Goal: Task Accomplishment & Management: Manage account settings

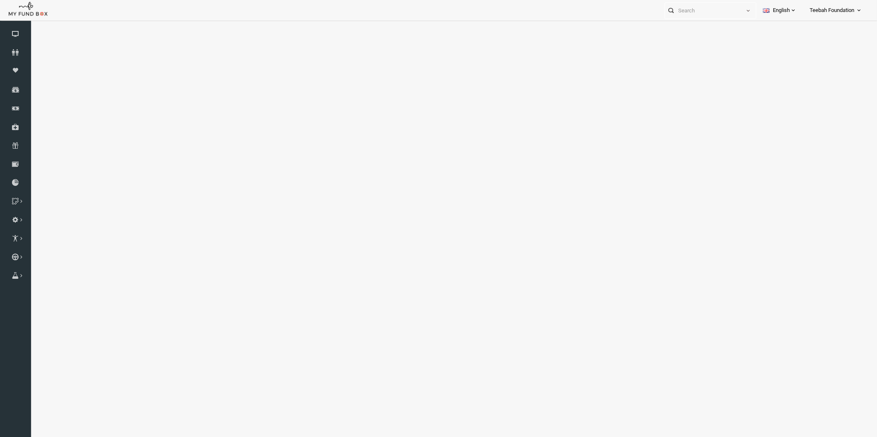
select select "100"
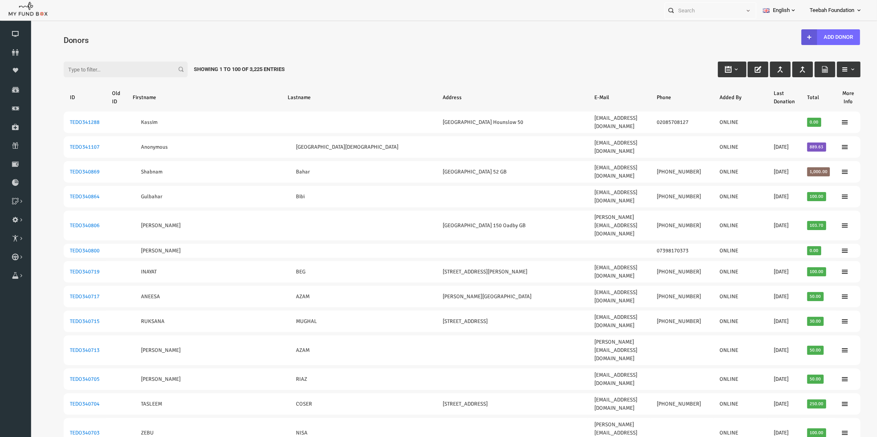
click at [573, 30] on div "Donors" at bounding box center [444, 39] width 813 height 29
click at [573, 40] on h4 "Donors" at bounding box center [449, 40] width 805 height 12
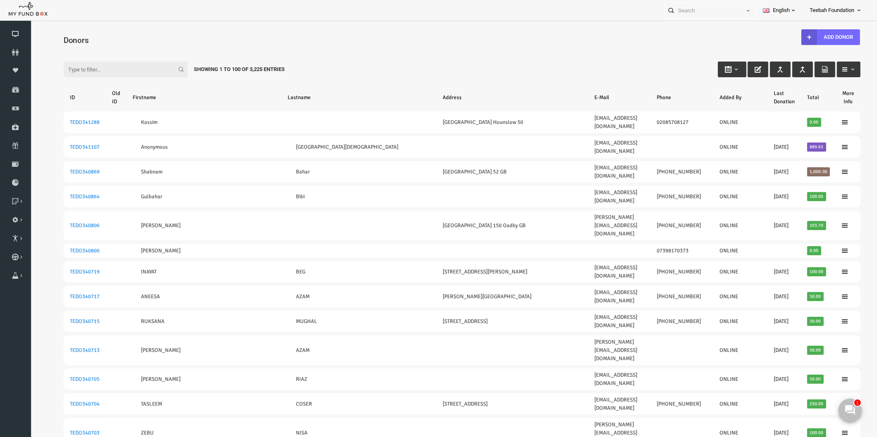
click at [357, 57] on div "Filter: Showing 1 to 100 of 3,225 Entries" at bounding box center [444, 61] width 813 height 22
click at [107, 77] on input "Filter:" at bounding box center [109, 70] width 124 height 16
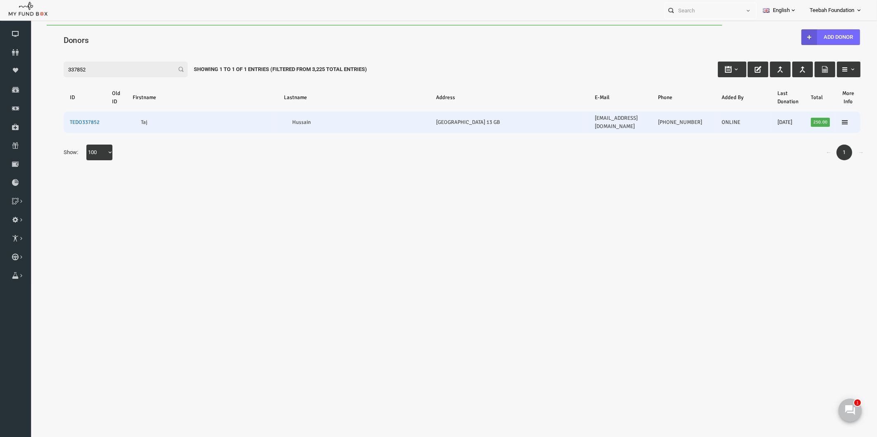
type input "337852"
click at [62, 119] on link "TEDO337852" at bounding box center [68, 122] width 30 height 7
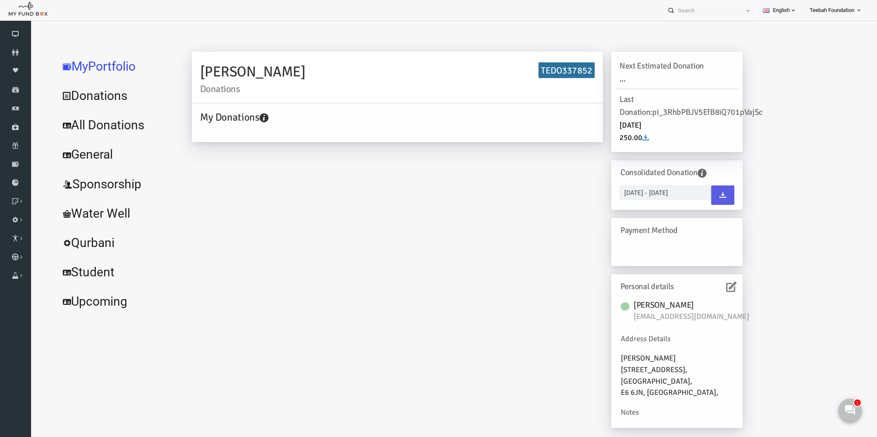
click at [717, 286] on icon at bounding box center [714, 287] width 10 height 10
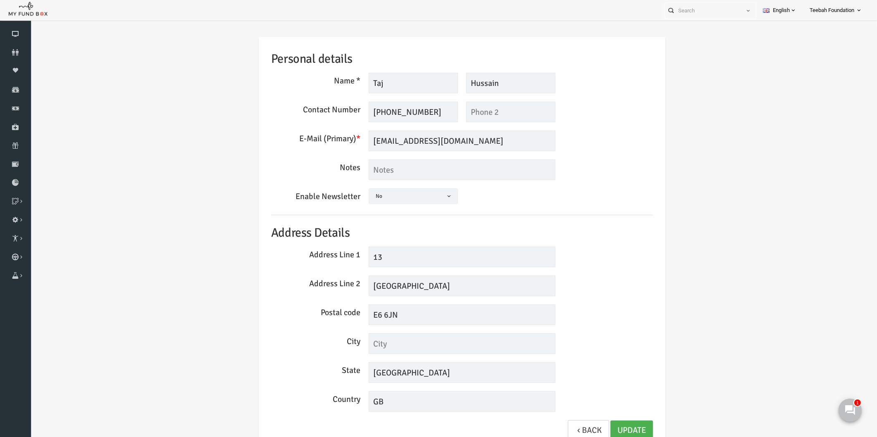
click at [568, 133] on div "E-Mail (Primary) * [EMAIL_ADDRESS][DOMAIN_NAME] We will be sending invoices to …" at bounding box center [445, 141] width 390 height 21
click at [635, 126] on div "Personal details Name * Taj Description allows upto maximum of 255 characters. …" at bounding box center [445, 243] width 398 height 412
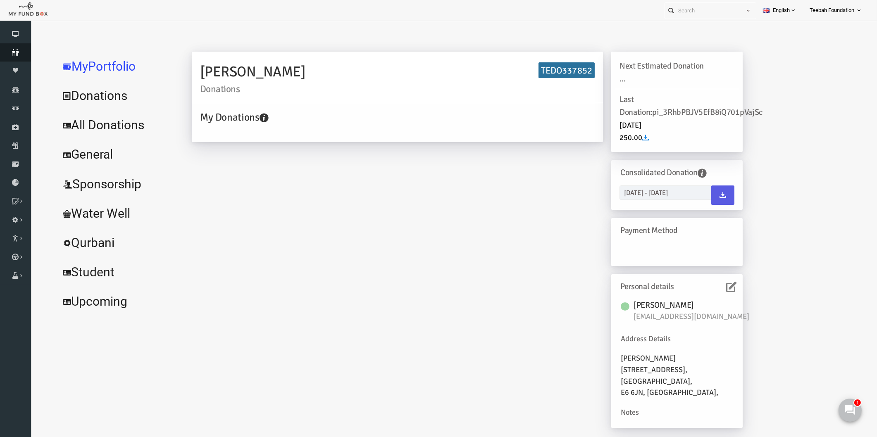
click at [23, 57] on link "Donors" at bounding box center [15, 52] width 31 height 18
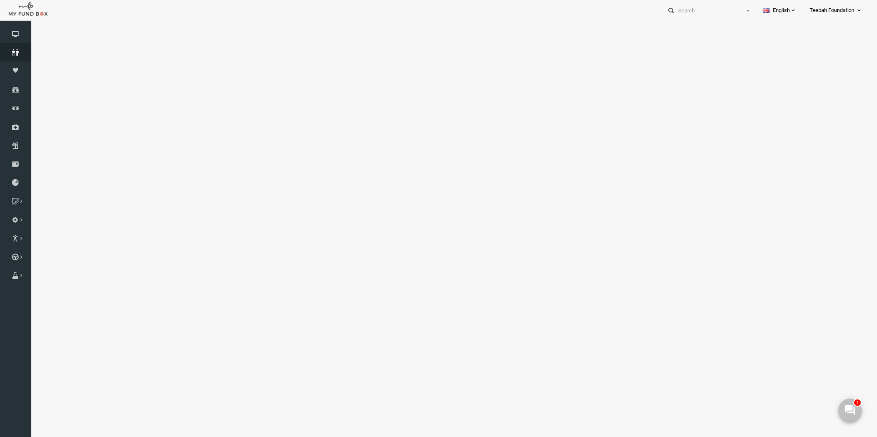
select select "100"
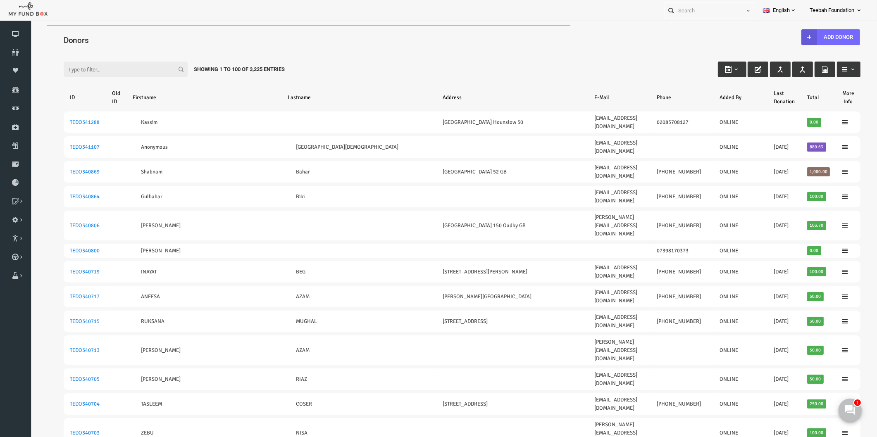
click at [111, 64] on input "Filter:" at bounding box center [109, 70] width 124 height 16
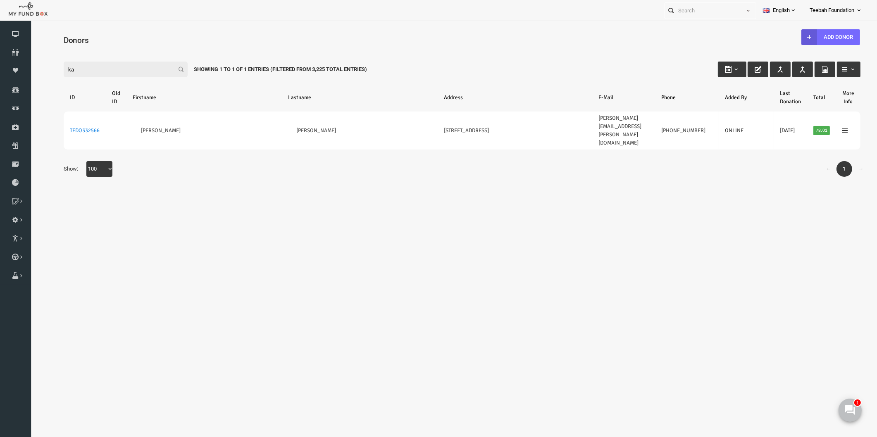
type input "k"
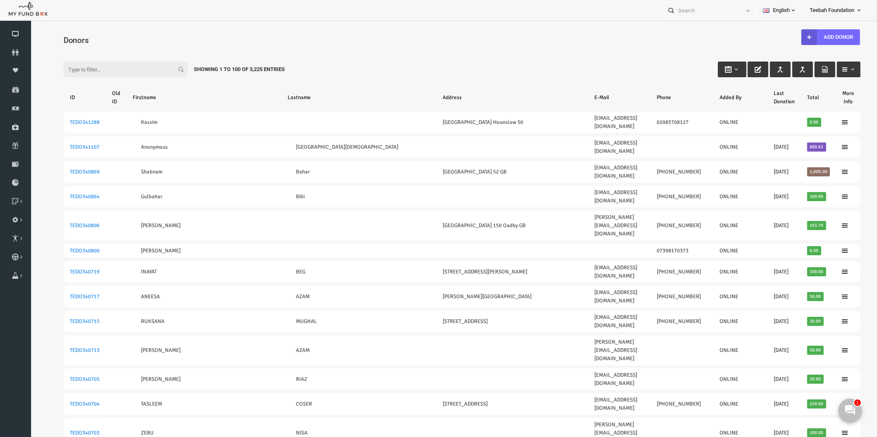
click at [416, 56] on div "Filter: Showing 1 to 100 of 3,225 Entries" at bounding box center [444, 61] width 813 height 22
click at [17, 178] on link "Download Report" at bounding box center [15, 183] width 31 height 18
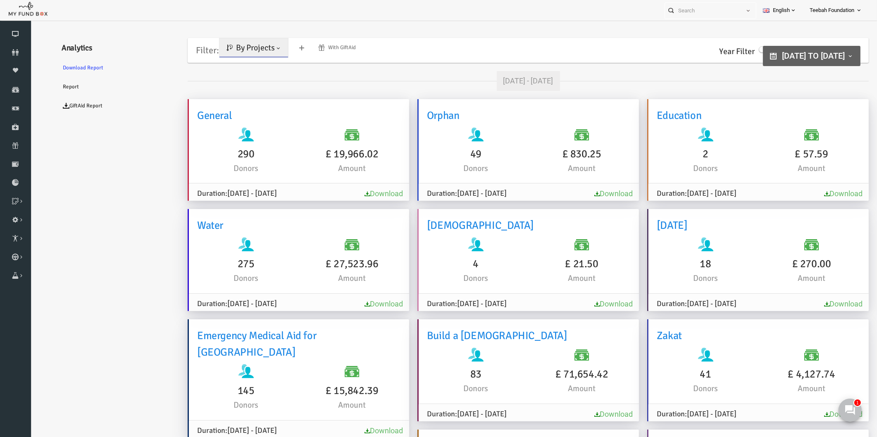
type input "[DATE]"
click at [768, 55] on span "[DATE] to [DATE]" at bounding box center [796, 56] width 63 height 10
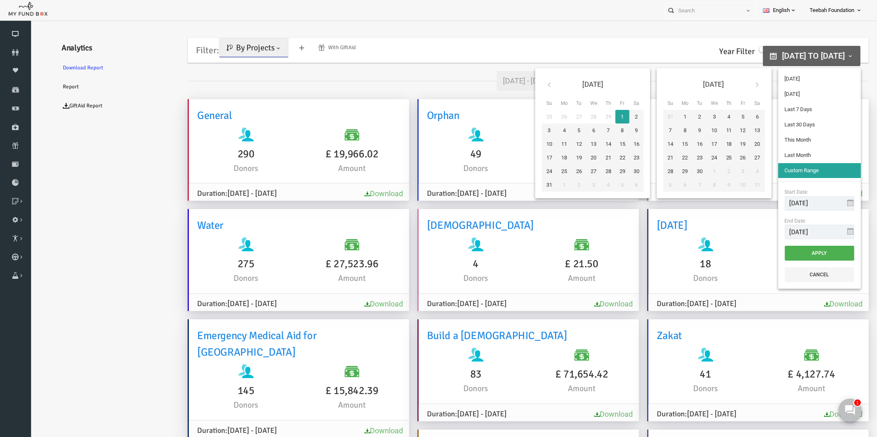
type input "[DATE]"
click at [805, 201] on input "[DATE]" at bounding box center [802, 203] width 69 height 14
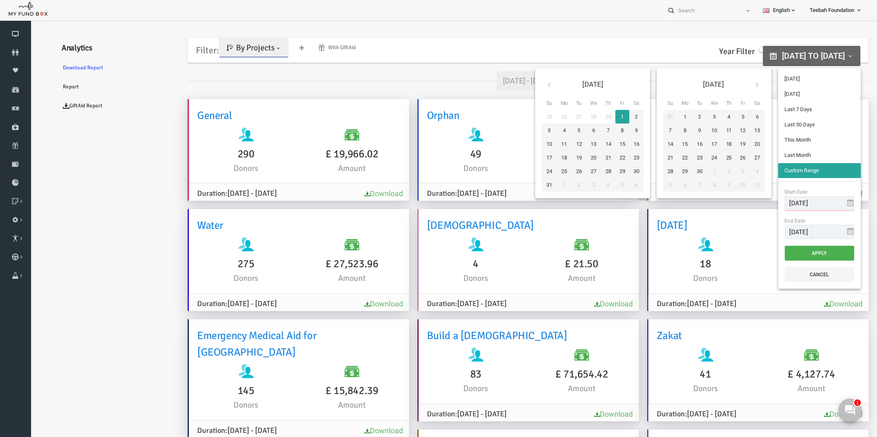
type input "[DATE]"
click at [805, 233] on input "[DATE]" at bounding box center [802, 232] width 69 height 14
type input "[DATE]"
click at [802, 252] on button "Apply" at bounding box center [802, 253] width 69 height 15
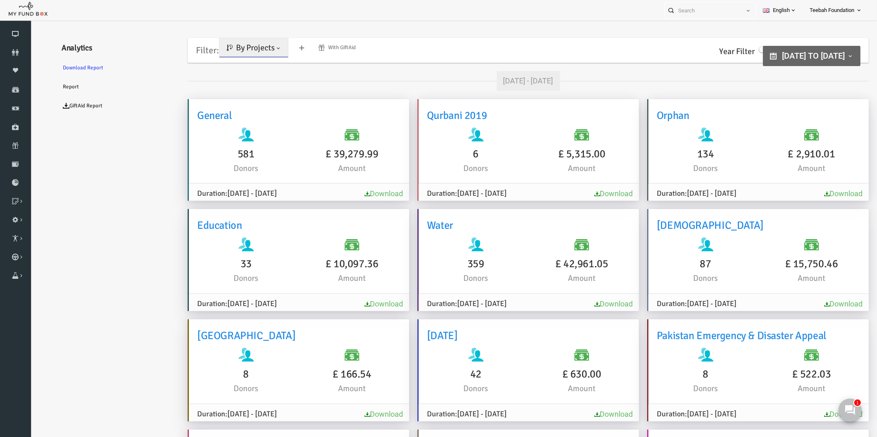
click at [235, 54] on link "By Projects" at bounding box center [236, 47] width 69 height 19
click at [233, 81] on link "By Causes" at bounding box center [237, 83] width 70 height 15
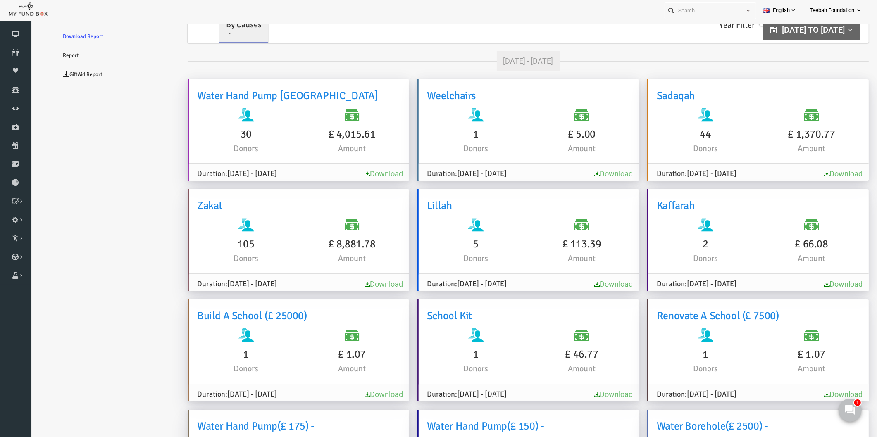
scroll to position [0, 0]
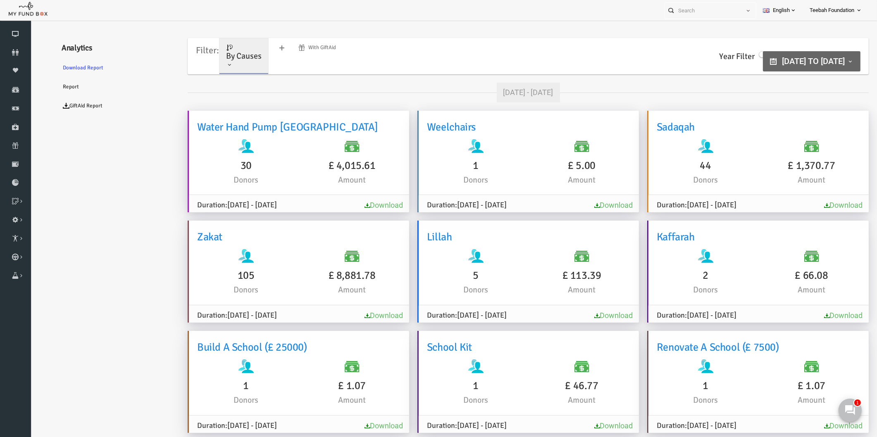
click at [230, 60] on span "By Causes" at bounding box center [227, 56] width 36 height 10
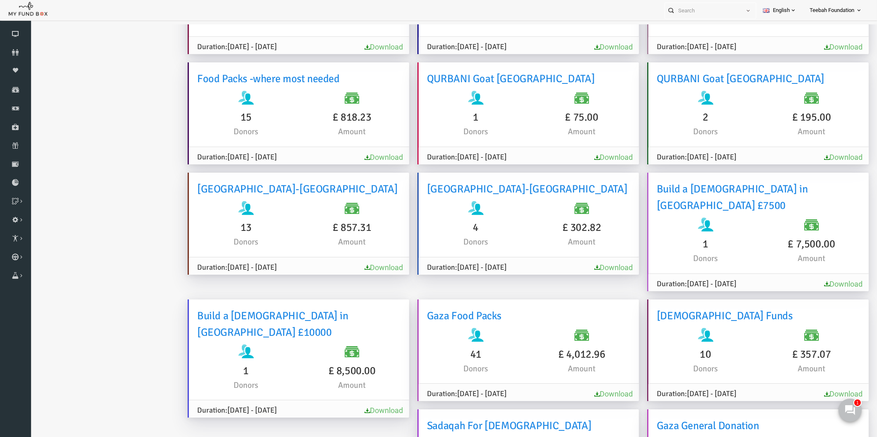
scroll to position [3749, 0]
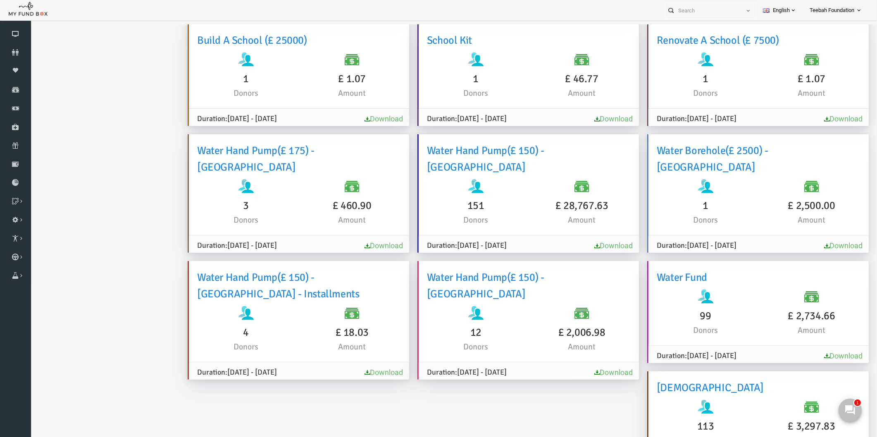
scroll to position [77, 0]
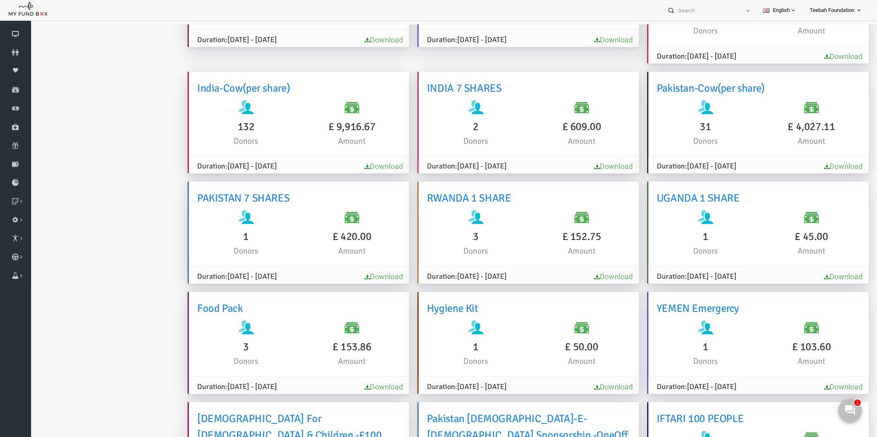
scroll to position [1675, 0]
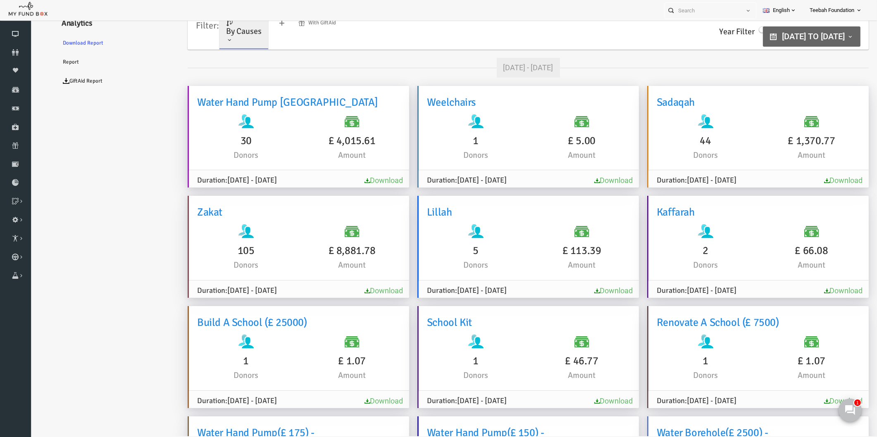
click at [19, 52] on icon at bounding box center [15, 52] width 31 height 7
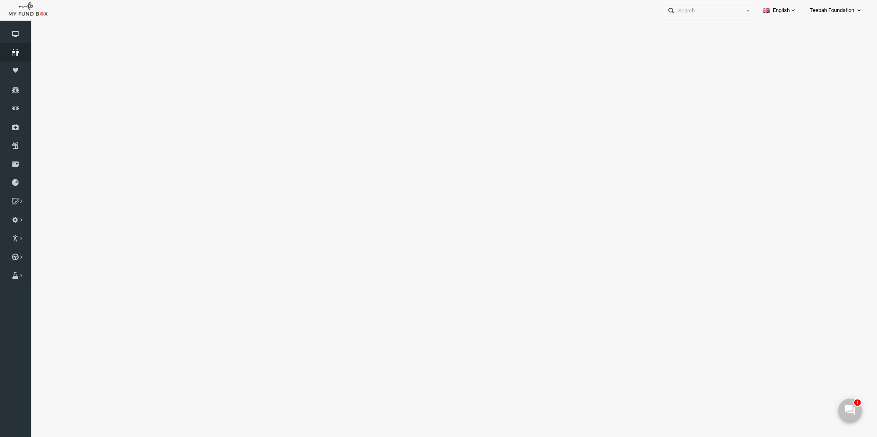
scroll to position [21, 0]
select select "100"
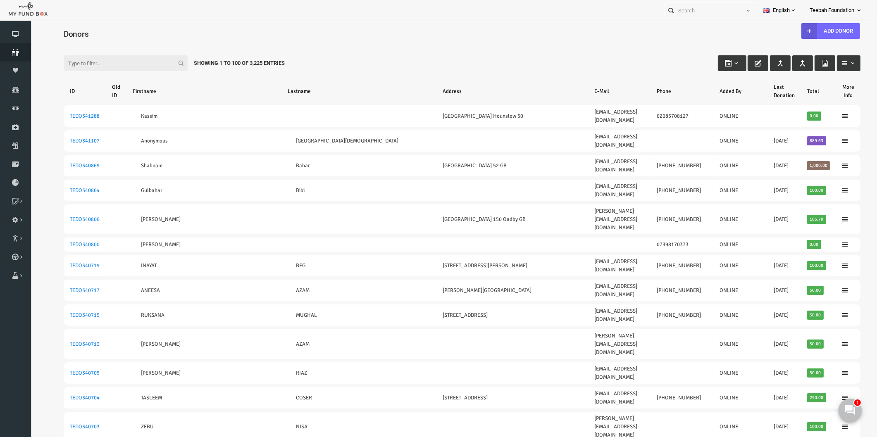
scroll to position [0, 0]
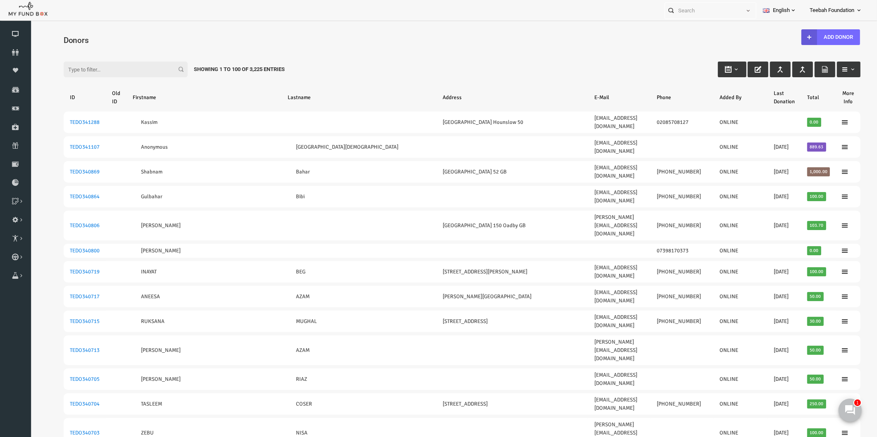
click at [70, 73] on input "Filter:" at bounding box center [109, 70] width 124 height 16
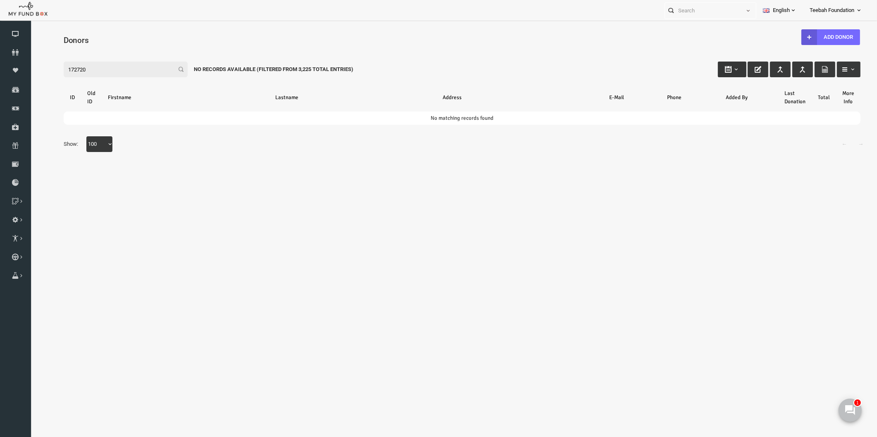
type input "172720"
type input "[DATE]"
click at [718, 69] on b "button" at bounding box center [719, 69] width 7 height 7
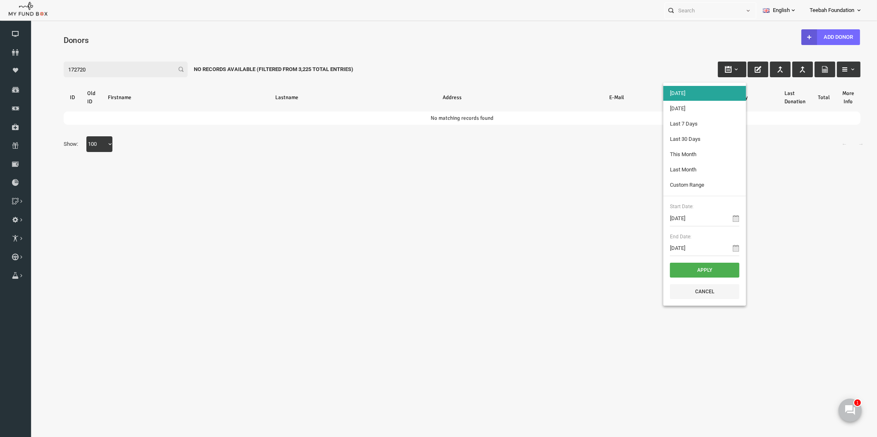
type input "[DATE]"
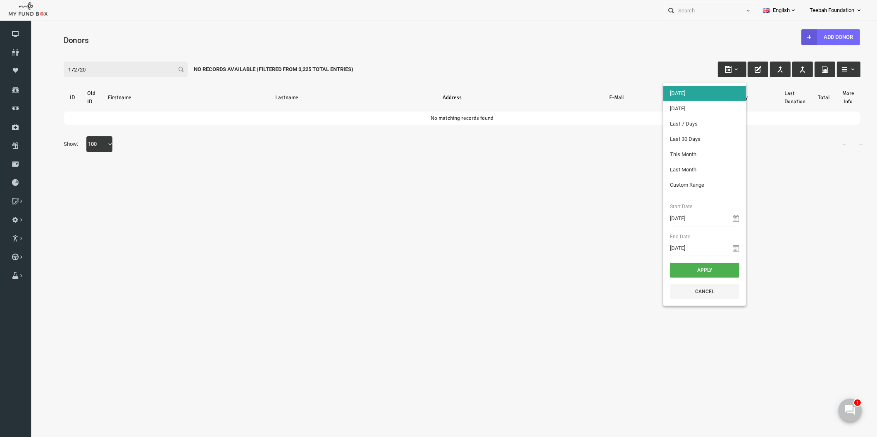
type input "[DATE]"
click at [689, 218] on input "[DATE]" at bounding box center [687, 219] width 69 height 16
type input "[DATE]"
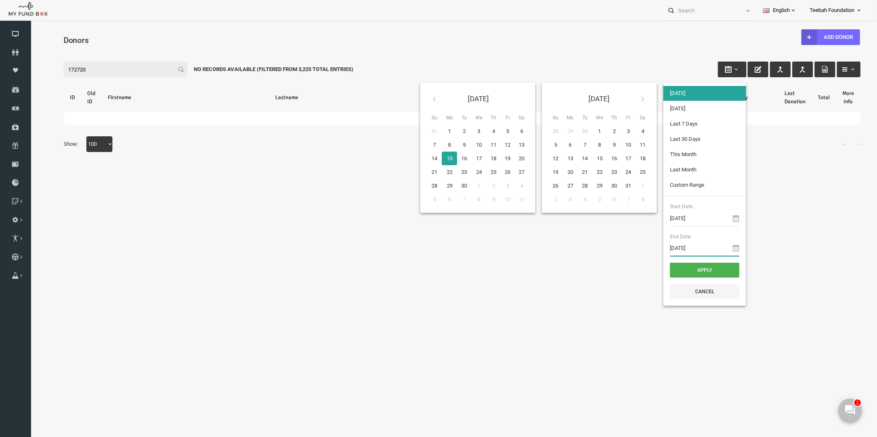
click at [687, 249] on input "[DATE]" at bounding box center [687, 248] width 69 height 16
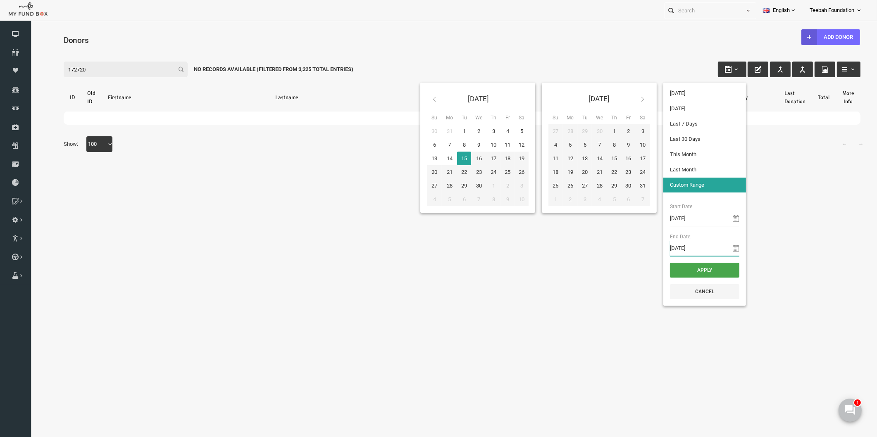
type input "[DATE]"
click at [688, 264] on button "Apply" at bounding box center [687, 270] width 69 height 15
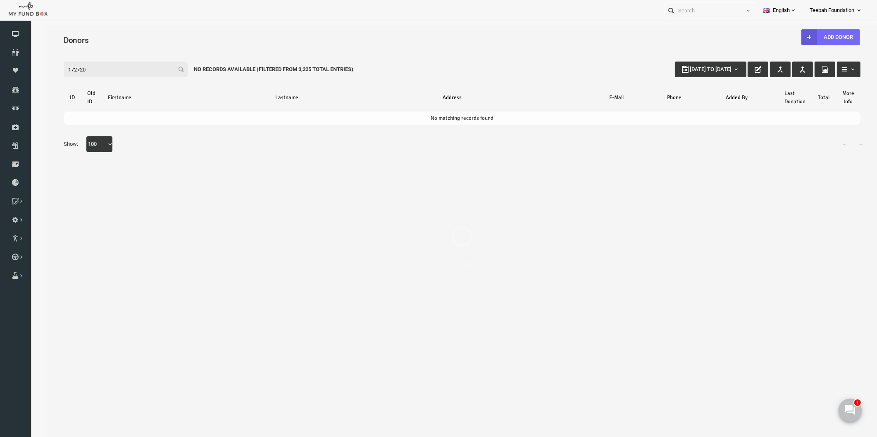
select select "100"
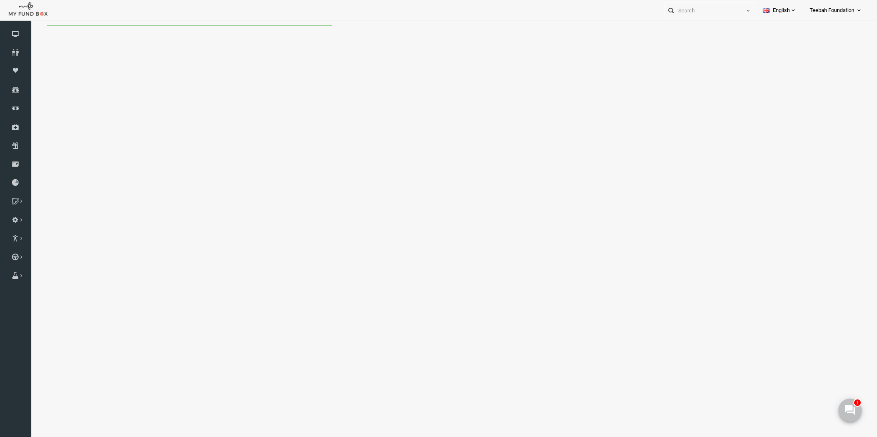
select select "100"
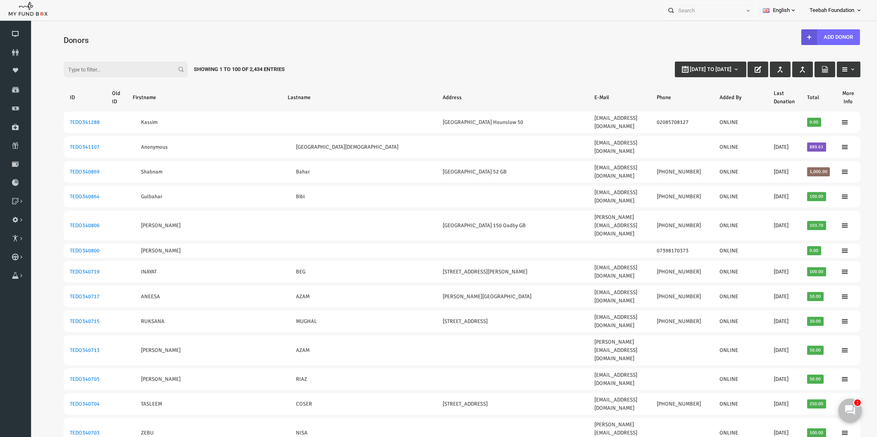
click at [94, 72] on input "Filter:" at bounding box center [109, 70] width 124 height 16
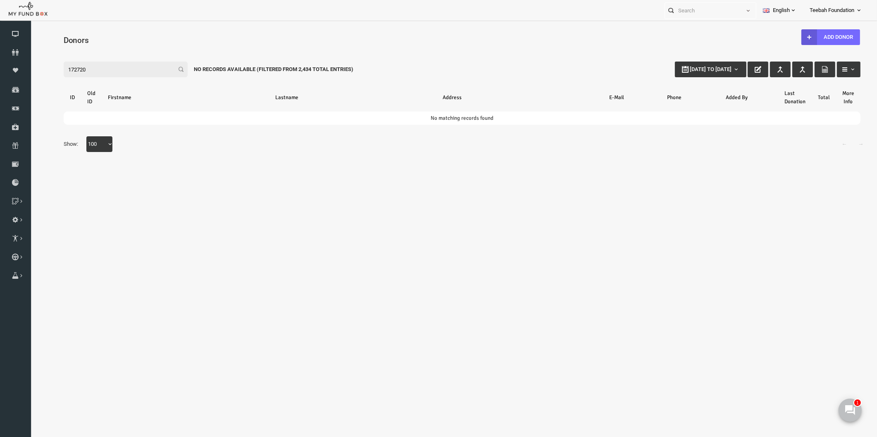
drag, startPoint x: 78, startPoint y: 72, endPoint x: 20, endPoint y: 73, distance: 58.3
click at [30, 73] on html "Donor Not Found Beneficiary Not Found Partner Not Found!!!! Please Fill out thi…" at bounding box center [445, 238] width 830 height 427
drag, startPoint x: 97, startPoint y: 67, endPoint x: 29, endPoint y: 76, distance: 69.6
click at [30, 76] on html "Donor Not Found Beneficiary Not Found Partner Not Found!!!! Please Fill out thi…" at bounding box center [445, 236] width 830 height 423
drag, startPoint x: 94, startPoint y: 69, endPoint x: 10, endPoint y: 81, distance: 85.5
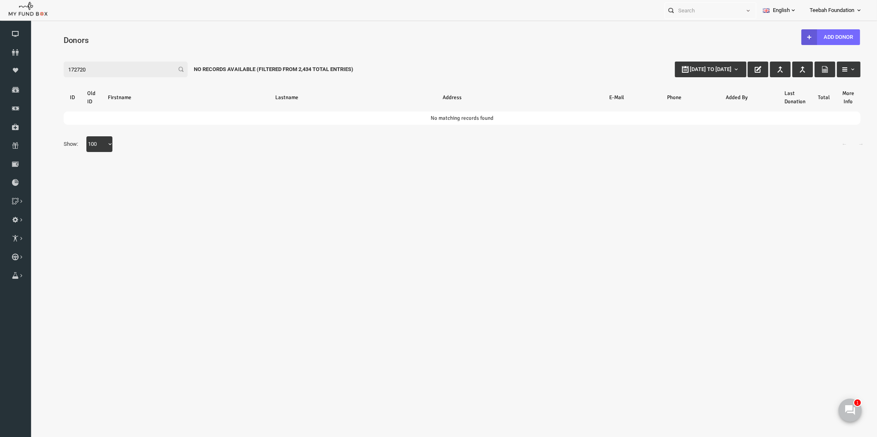
click at [30, 81] on html "Donor Not Found Beneficiary Not Found Partner Not Found!!!! Please Fill out thi…" at bounding box center [445, 232] width 830 height 414
drag, startPoint x: 106, startPoint y: 67, endPoint x: -7, endPoint y: 77, distance: 113.7
click at [30, 77] on html "Donor Not Found Beneficiary Not Found Partner Not Found!!!! Please Fill out thi…" at bounding box center [447, 221] width 834 height 394
type input "[PERSON_NAME]"
click at [13, 53] on icon at bounding box center [15, 52] width 31 height 7
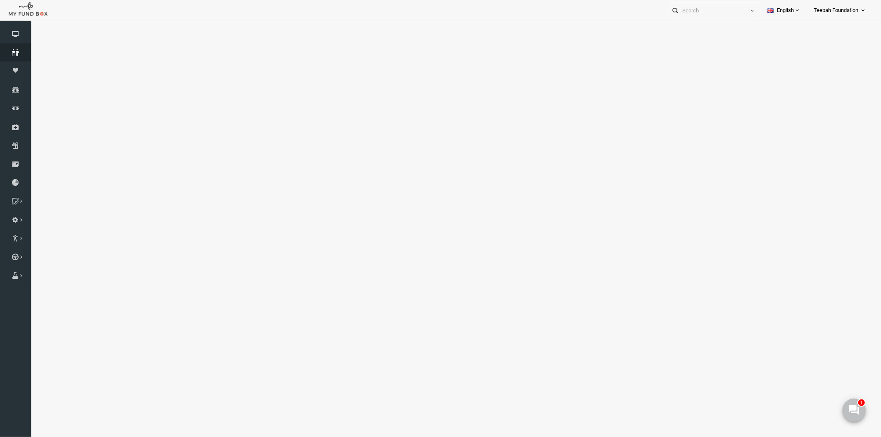
select select "100"
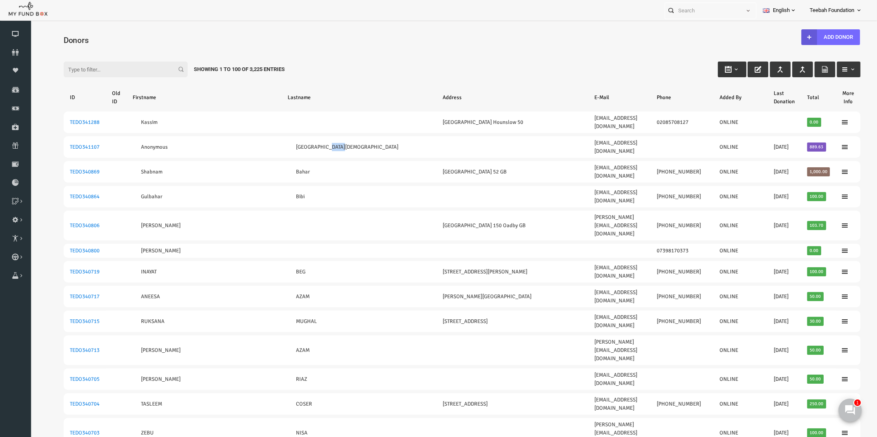
type input "[DATE]"
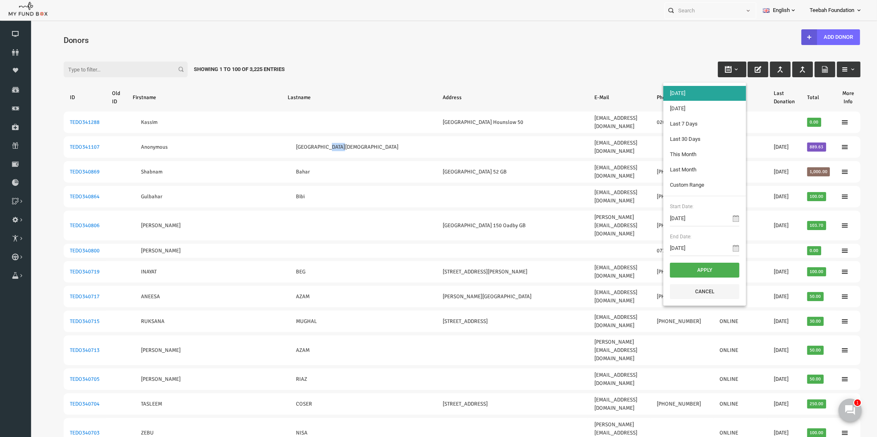
click at [718, 67] on button "button" at bounding box center [715, 70] width 29 height 16
type input "[DATE]"
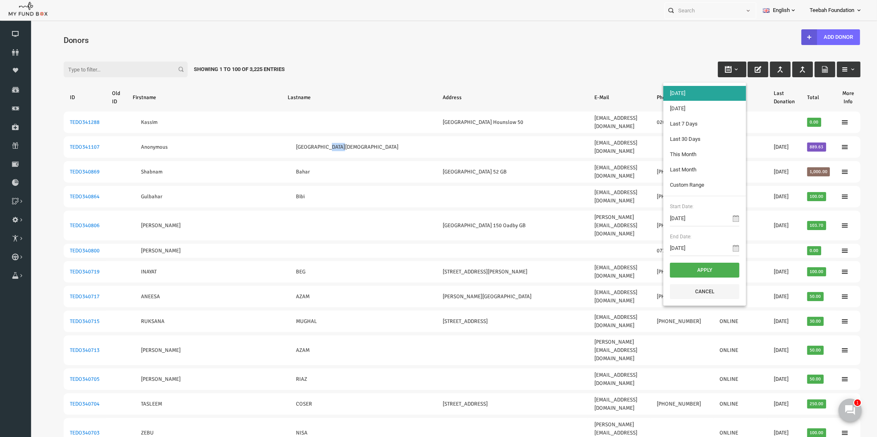
type input "[DATE]"
click at [680, 216] on input "[DATE]" at bounding box center [687, 219] width 69 height 16
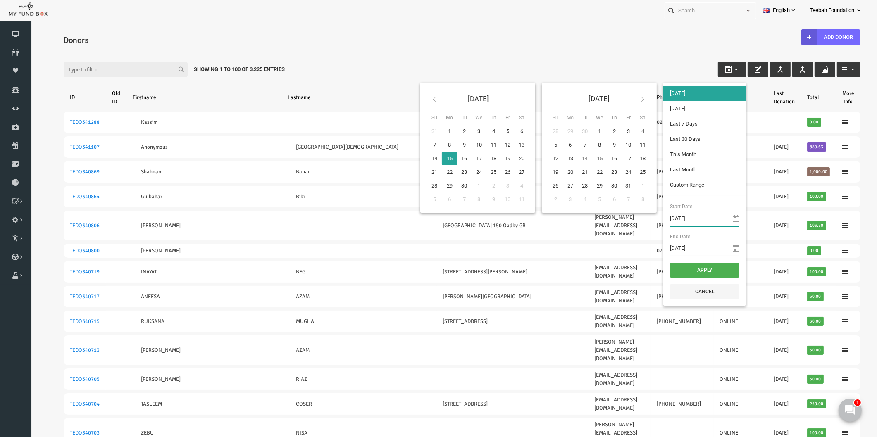
type input "[DATE]"
click at [679, 245] on input "[DATE]" at bounding box center [687, 248] width 69 height 16
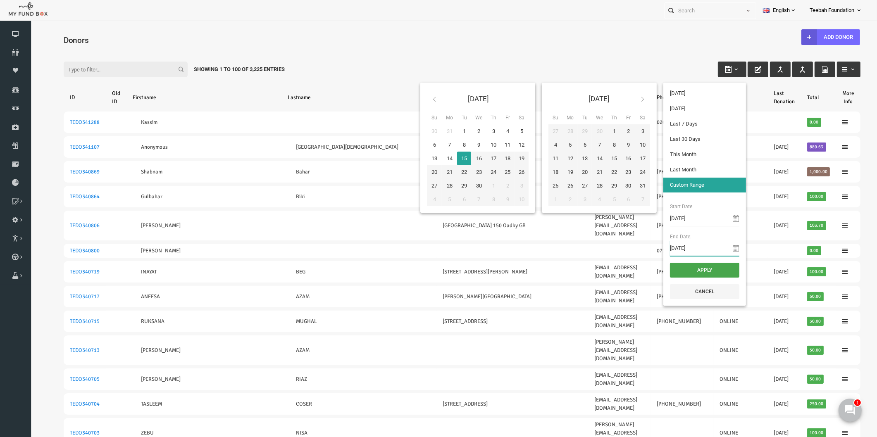
type input "[DATE]"
click at [666, 269] on button "Apply" at bounding box center [687, 270] width 69 height 15
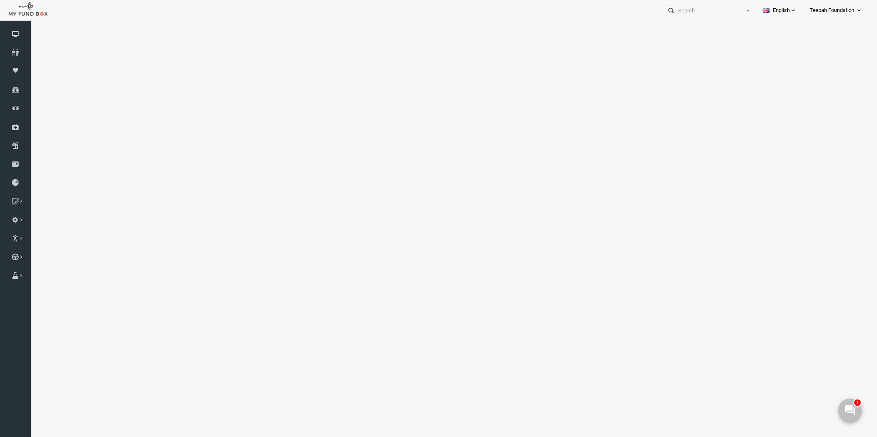
select select "100"
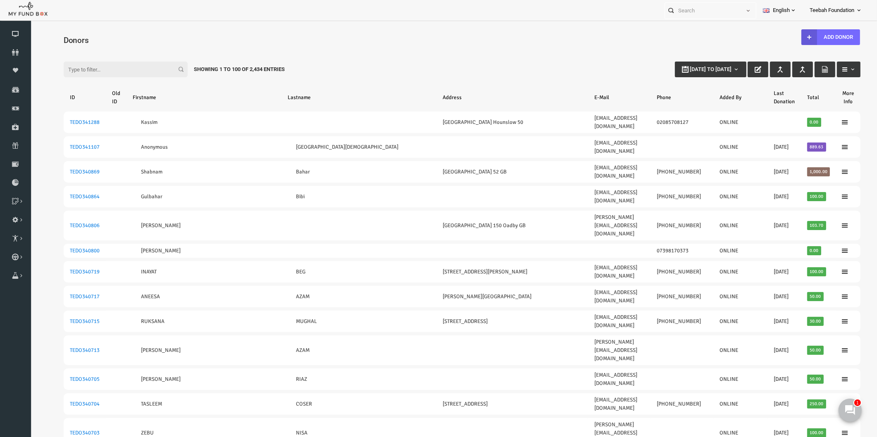
click at [138, 63] on input "Filter:" at bounding box center [109, 70] width 124 height 16
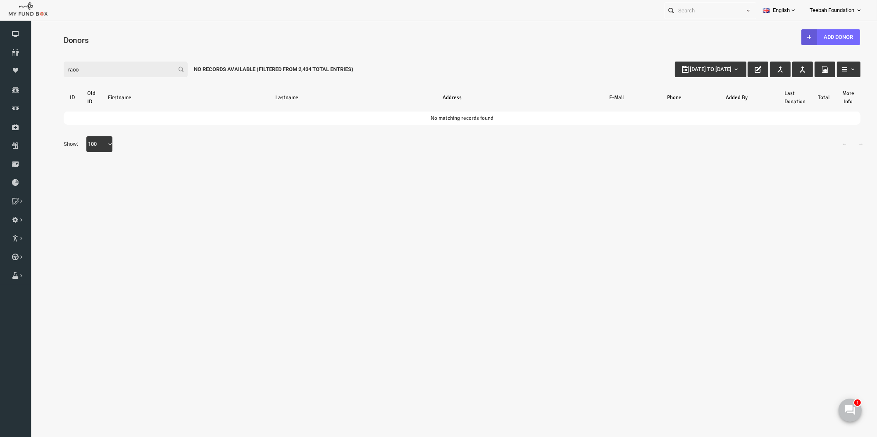
drag, startPoint x: 84, startPoint y: 71, endPoint x: 24, endPoint y: 72, distance: 59.9
click at [30, 72] on html "Donor Not Found Beneficiary Not Found Partner Not Found!!!! Please Fill out thi…" at bounding box center [445, 238] width 830 height 427
drag, startPoint x: 89, startPoint y: 67, endPoint x: 15, endPoint y: 63, distance: 74.5
click at [30, 63] on html "Donor Not Found Beneficiary Not Found Partner Not Found!!!! Please Fill out thi…" at bounding box center [445, 232] width 830 height 414
click at [54, 69] on input "[PERSON_NAME]" at bounding box center [109, 69] width 124 height 16
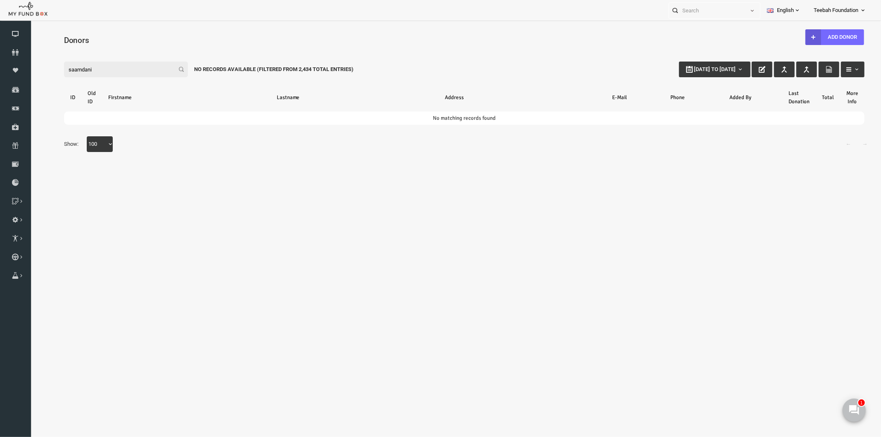
drag, startPoint x: 83, startPoint y: 68, endPoint x: 19, endPoint y: 61, distance: 63.6
click at [30, 61] on html "Donor Not Found Beneficiary Not Found Partner Not Found!!!! Please Fill out thi…" at bounding box center [447, 223] width 834 height 399
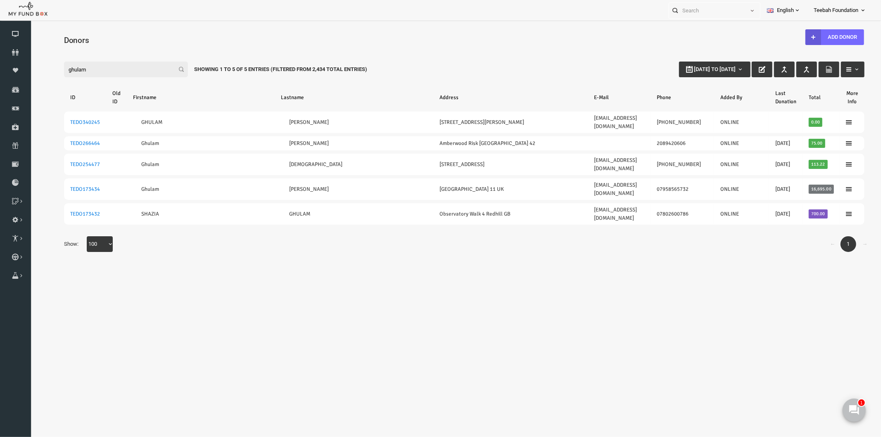
drag, startPoint x: 78, startPoint y: 69, endPoint x: 5, endPoint y: 65, distance: 73.2
click at [30, 65] on html "Donor Not Found Beneficiary Not Found Partner Not Found!!!! Please Fill out thi…" at bounding box center [447, 221] width 834 height 394
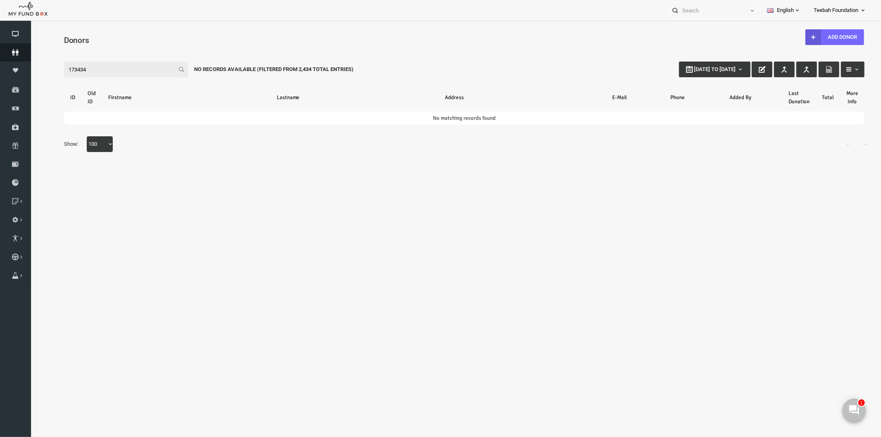
type input "173434"
click at [6, 52] on icon at bounding box center [15, 52] width 31 height 7
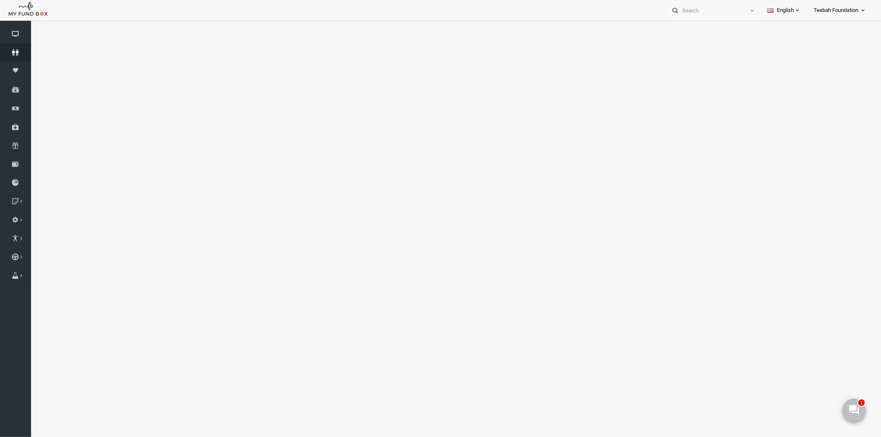
select select "100"
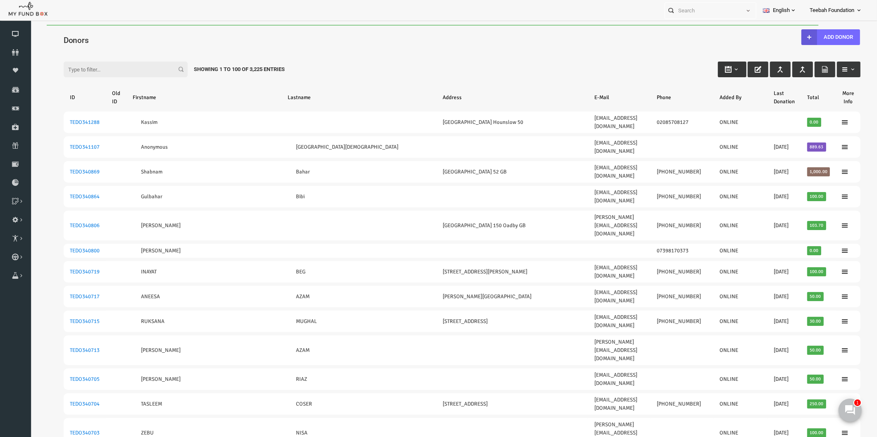
type input "[DATE]"
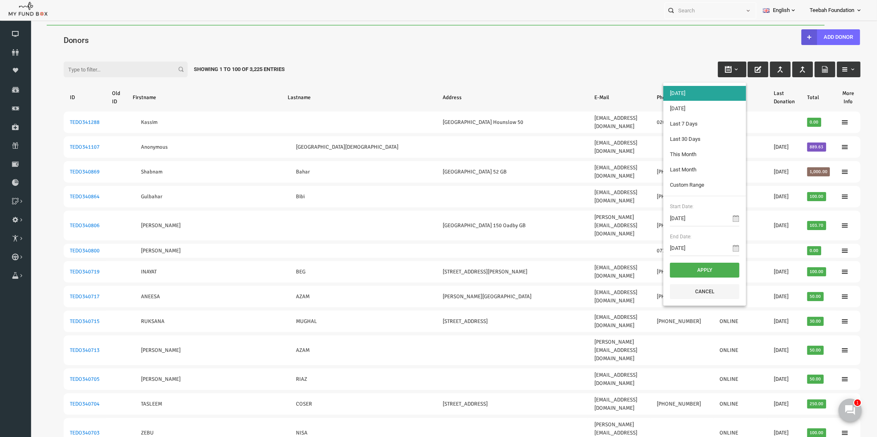
click at [716, 69] on b "button" at bounding box center [719, 69] width 7 height 7
type input "[DATE]"
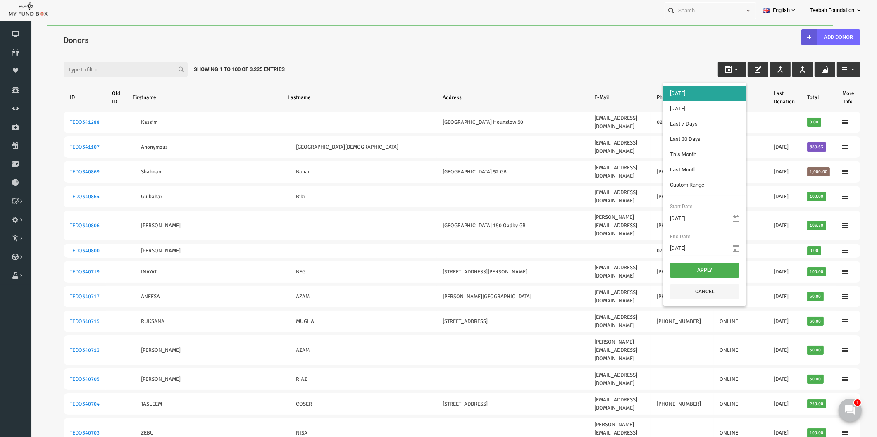
type input "[DATE]"
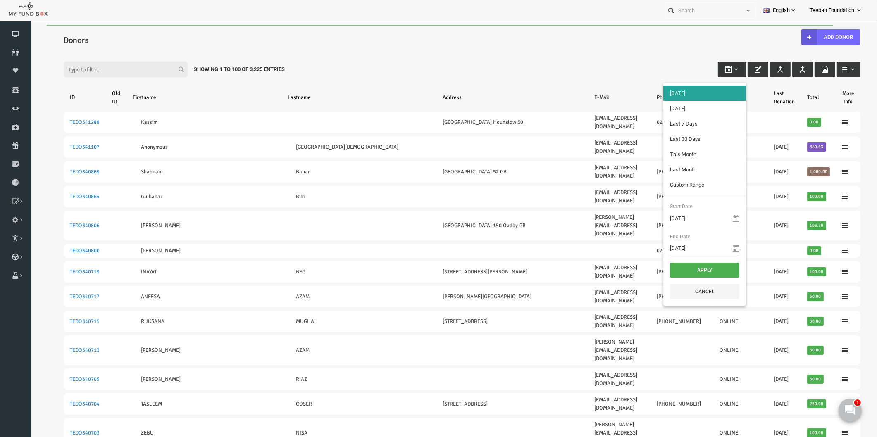
type input "[DATE]"
click at [686, 218] on input "[DATE]" at bounding box center [687, 219] width 69 height 16
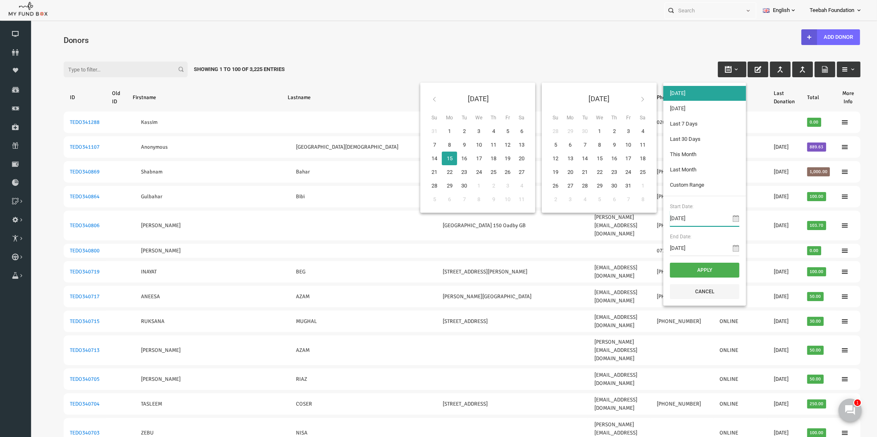
type input "[DATE]"
click at [667, 249] on input "[DATE]" at bounding box center [687, 248] width 69 height 16
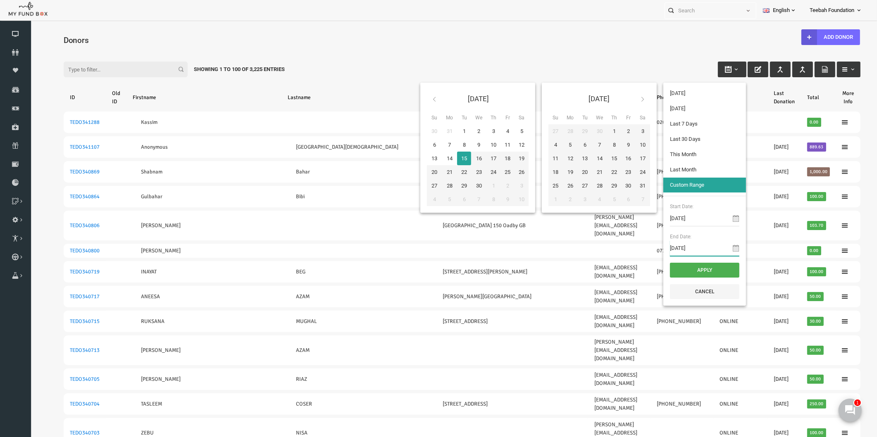
click at [678, 251] on input "[DATE]" at bounding box center [687, 248] width 69 height 16
type input "[DATE]"
click at [660, 267] on button "Apply" at bounding box center [687, 270] width 69 height 15
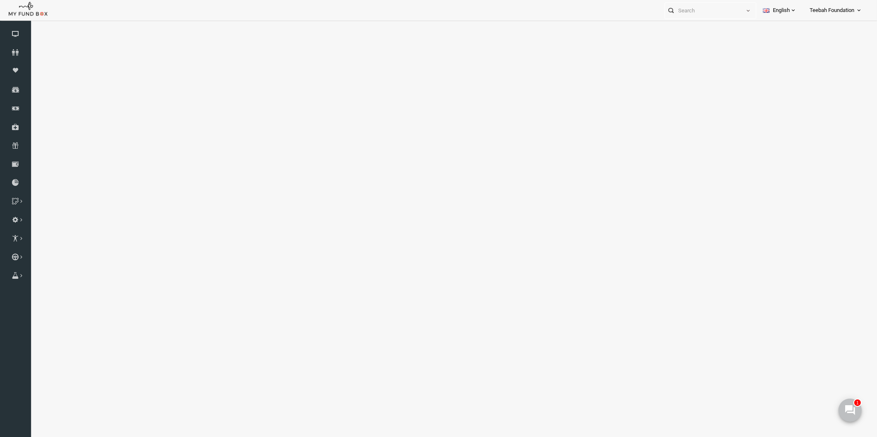
select select "100"
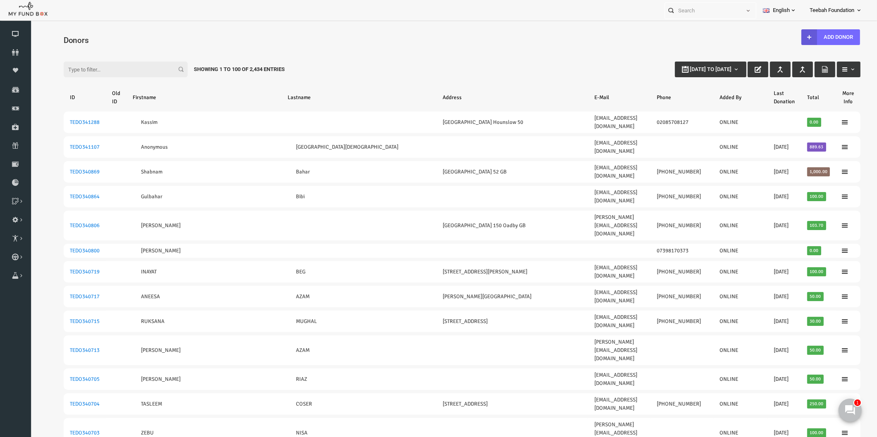
click at [100, 74] on input "Filter:" at bounding box center [109, 70] width 124 height 16
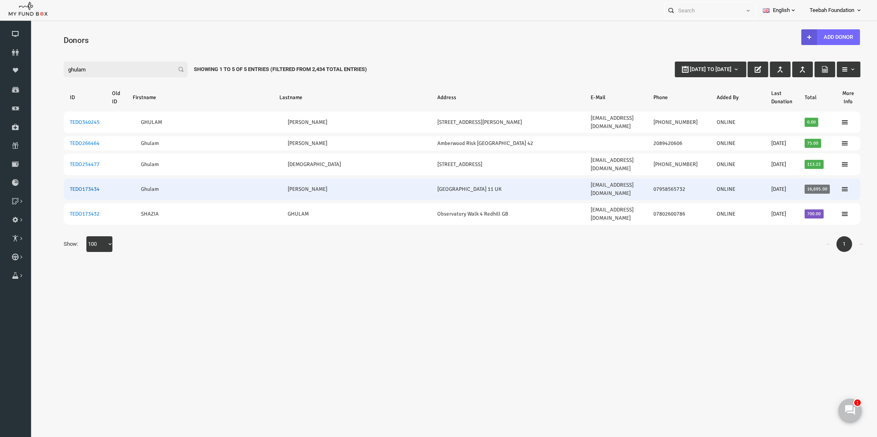
type input "ghulam"
click at [66, 186] on link "TEDO173434" at bounding box center [68, 189] width 30 height 7
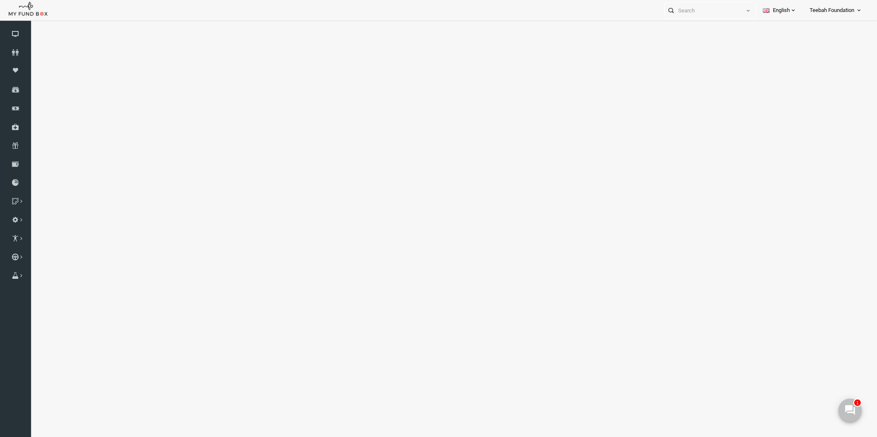
select select "100"
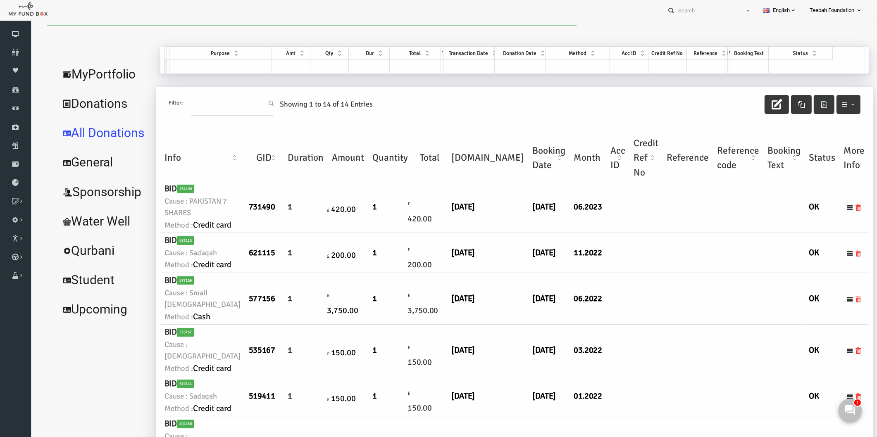
click at [612, 233] on td at bounding box center [628, 207] width 33 height 52
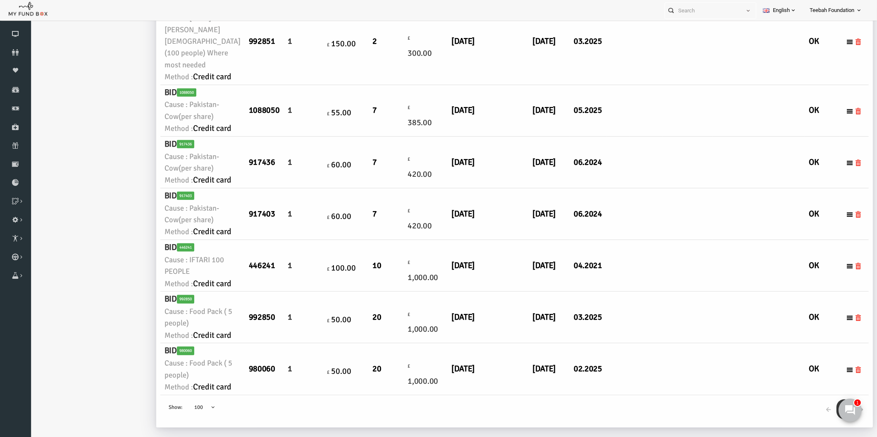
scroll to position [26, 0]
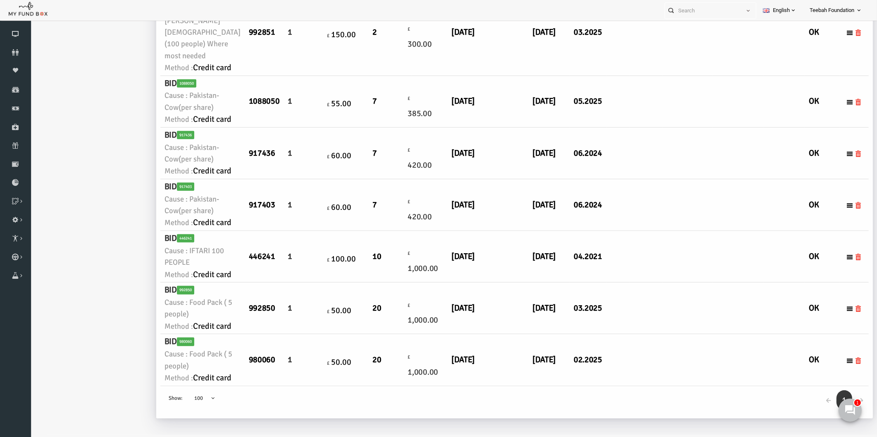
click at [645, 335] on td at bounding box center [670, 360] width 50 height 52
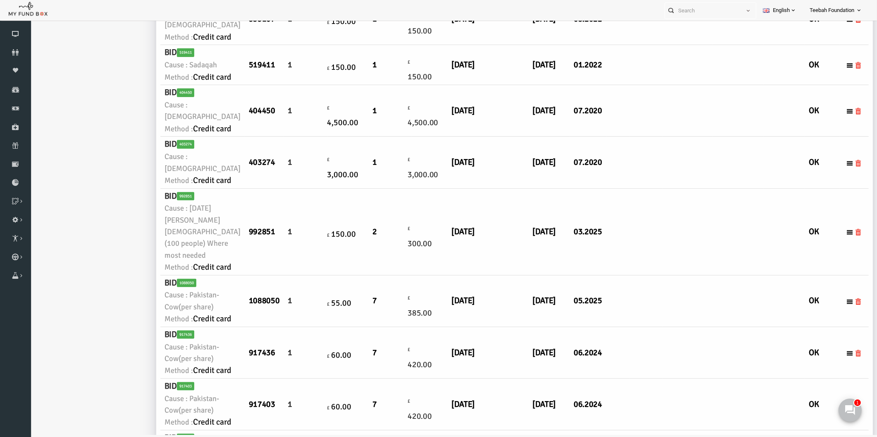
scroll to position [0, 0]
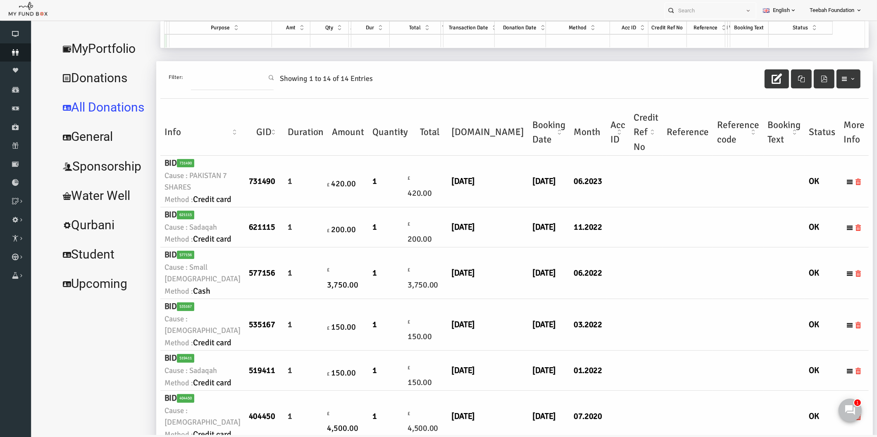
click at [26, 48] on link "Donors" at bounding box center [15, 52] width 31 height 18
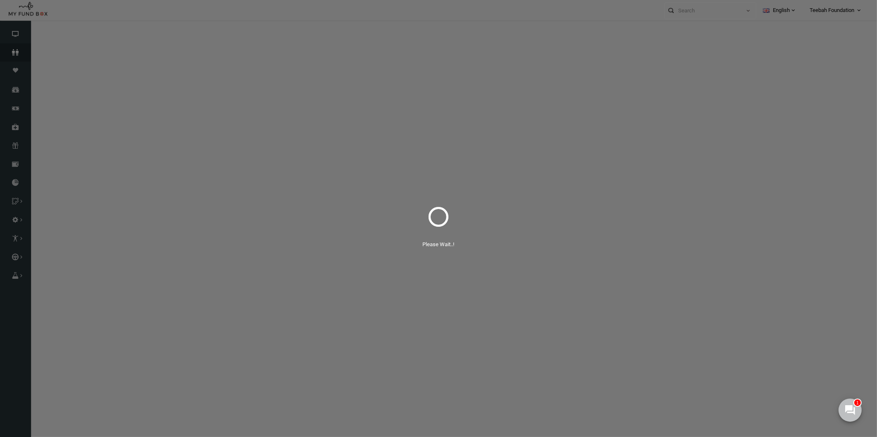
select select "100"
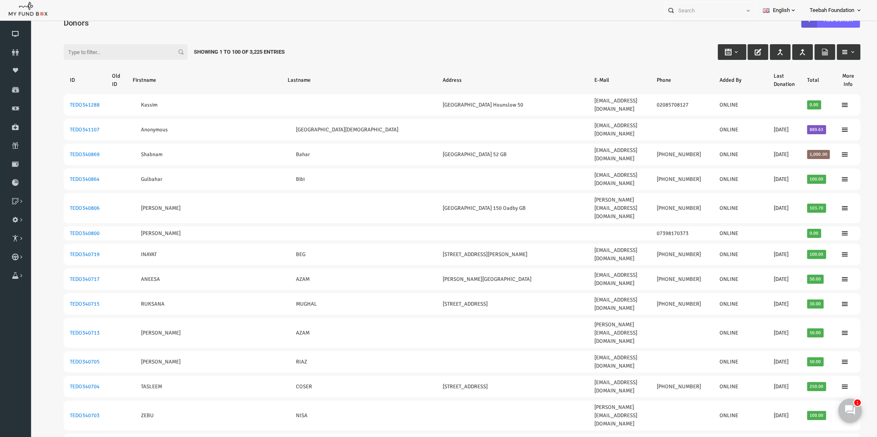
scroll to position [2, 0]
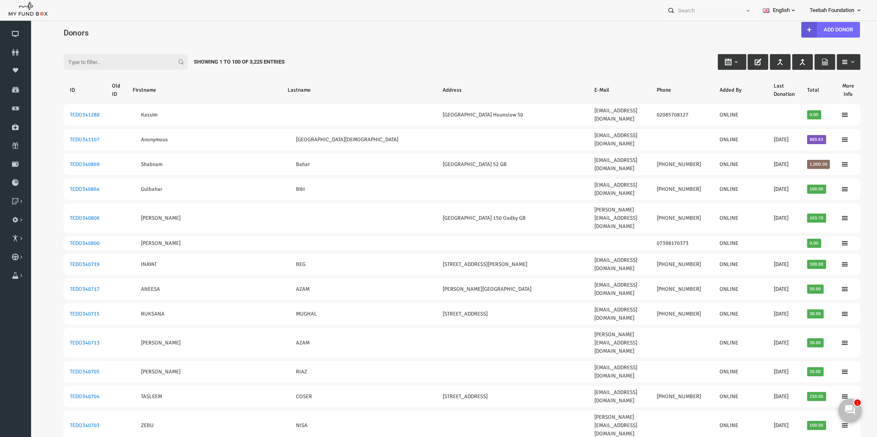
click at [334, 43] on div "Filter: Showing 1 to 100 of 3,225 Entries" at bounding box center [444, 54] width 813 height 22
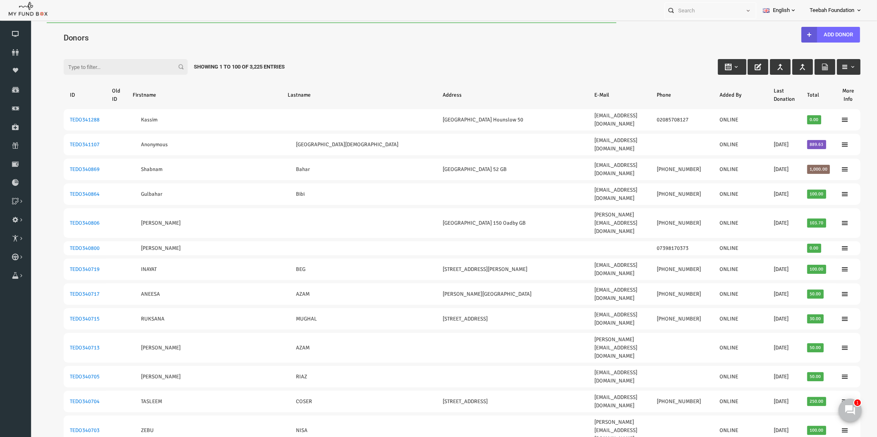
scroll to position [0, 0]
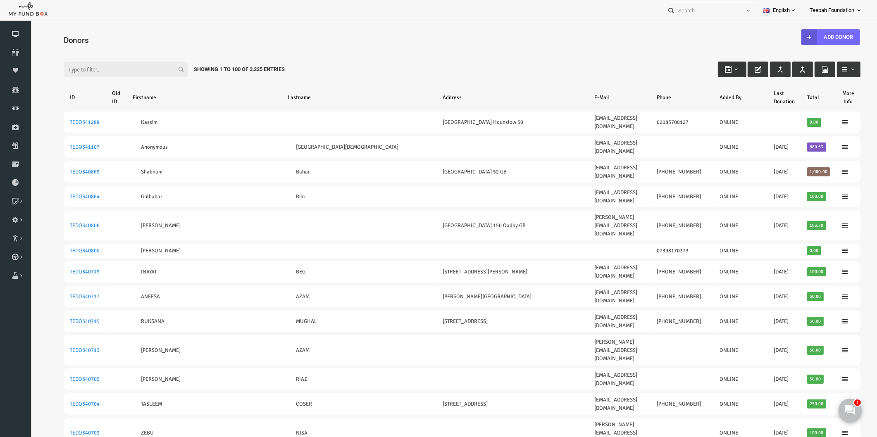
type input "[DATE]"
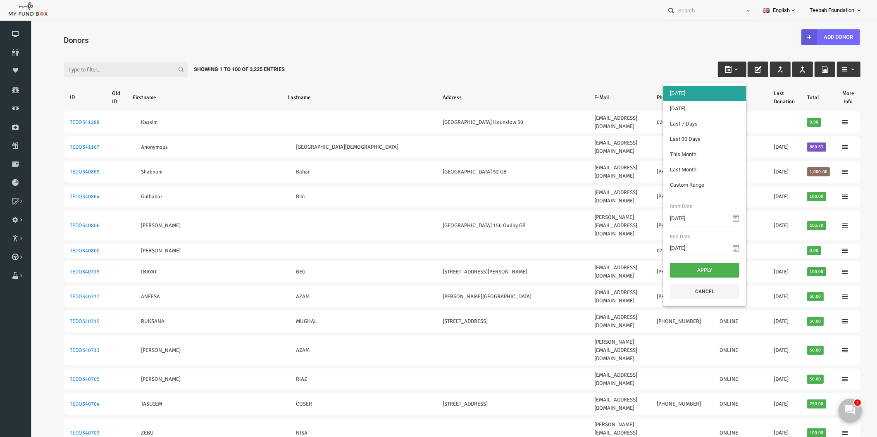
click at [708, 69] on icon "button" at bounding box center [711, 69] width 7 height 7
type input "[DATE]"
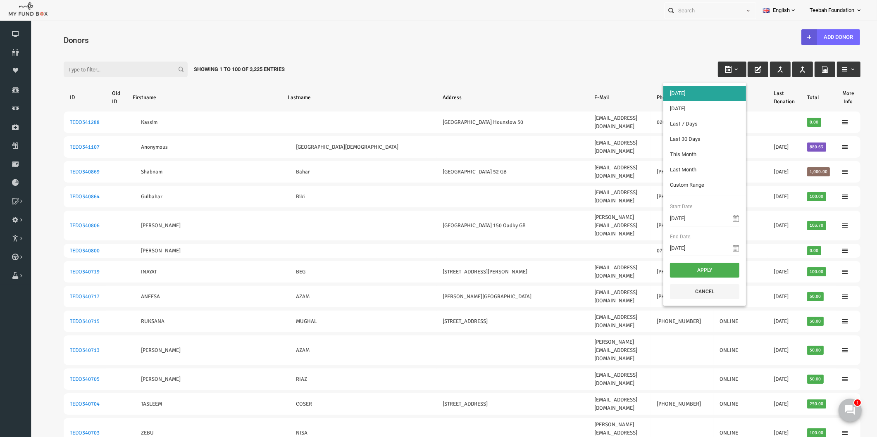
type input "[DATE]"
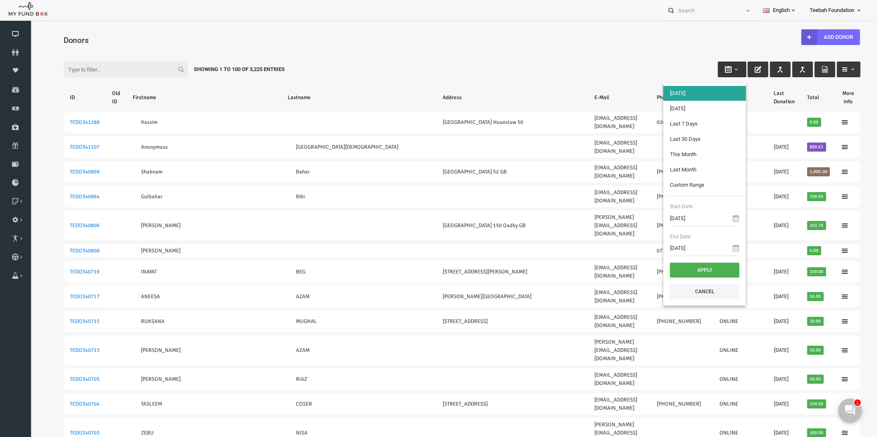
type input "[DATE]"
click at [681, 219] on input "[DATE]" at bounding box center [687, 219] width 69 height 16
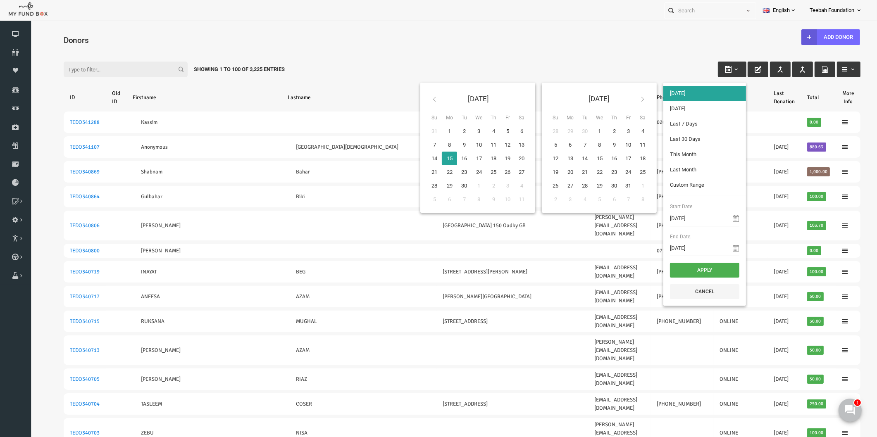
click at [716, 220] on icon at bounding box center [719, 218] width 7 height 7
click at [716, 216] on icon at bounding box center [719, 218] width 7 height 7
click at [685, 219] on input "[DATE]" at bounding box center [687, 219] width 69 height 16
drag, startPoint x: 683, startPoint y: 219, endPoint x: 632, endPoint y: 220, distance: 50.4
click at [632, 220] on div "[DATE] Su Mo Tu We Th Fr Sa 31 1 2 3 4 5 6 7 8 9 10 11 12 13 14 15 16 17 18 19 …" at bounding box center [564, 194] width 329 height 230
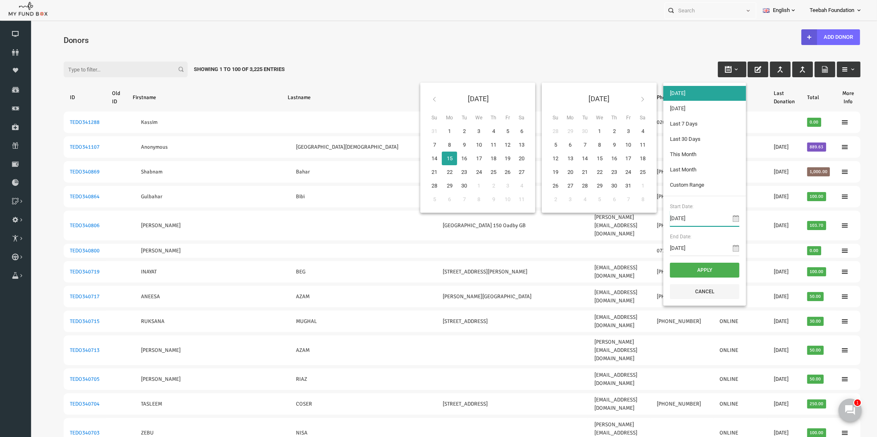
type input "[DATE]"
click at [666, 250] on input "[DATE]" at bounding box center [687, 248] width 69 height 16
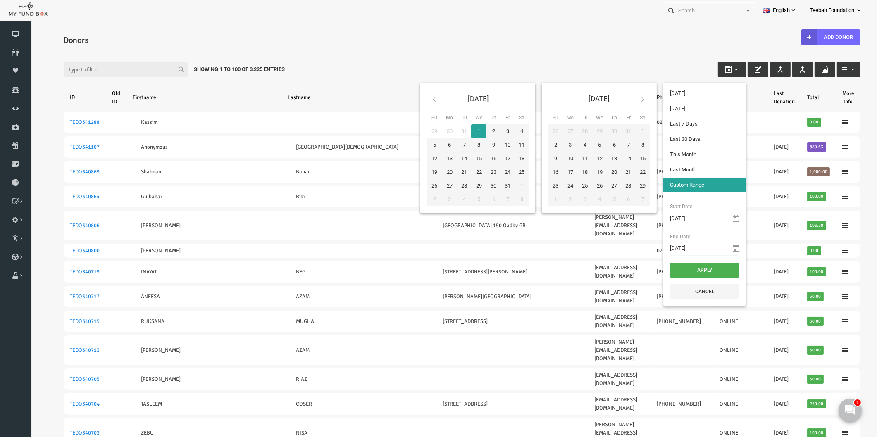
click at [666, 250] on input "[DATE]" at bounding box center [687, 248] width 69 height 16
type input "[DATE]"
click at [680, 270] on button "Apply" at bounding box center [687, 270] width 69 height 15
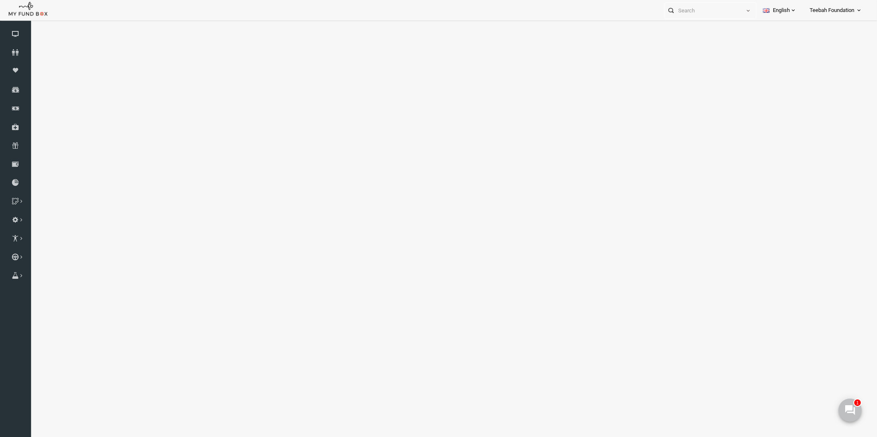
select select "100"
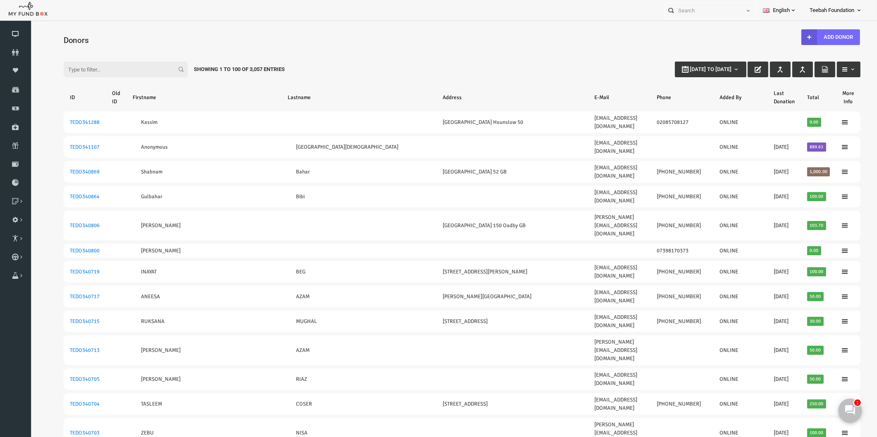
click at [518, 71] on div "Filter: [DATE] to [DATE] Showing 1 to 100 of 3,057 Entries" at bounding box center [444, 61] width 813 height 22
click at [80, 69] on input "Filter:" at bounding box center [109, 70] width 124 height 16
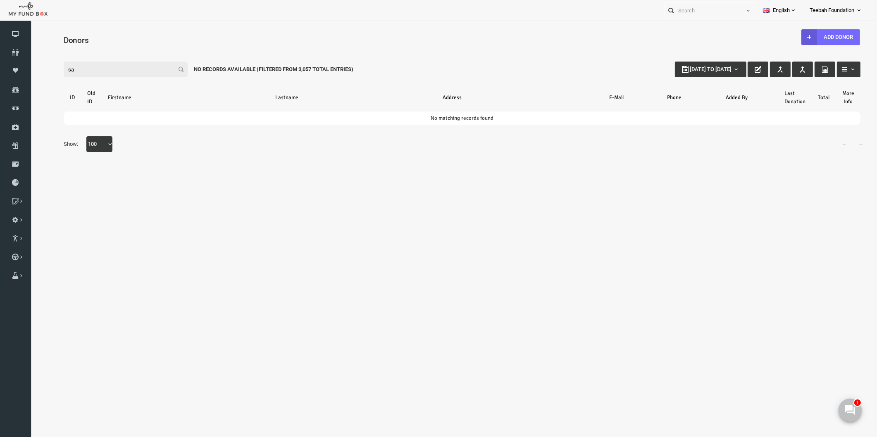
type input "s"
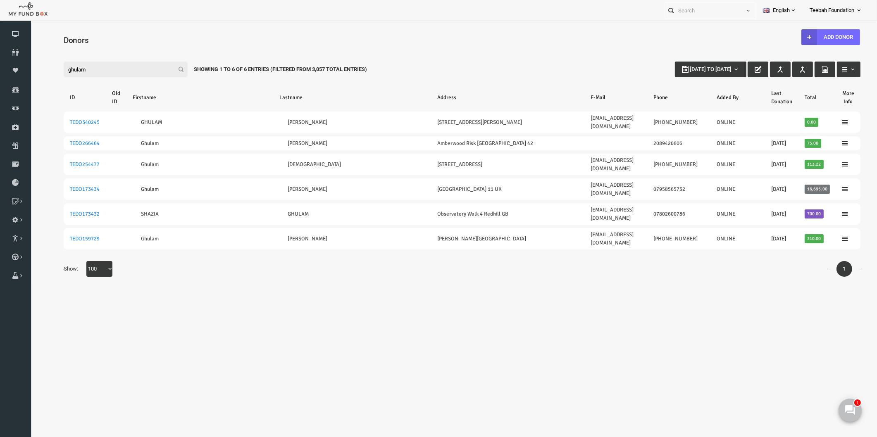
drag, startPoint x: 76, startPoint y: 67, endPoint x: 29, endPoint y: 69, distance: 47.6
click at [30, 69] on html "Donor Not Found Beneficiary Not Found Partner Not Found!!!! Please Fill out thi…" at bounding box center [445, 232] width 830 height 414
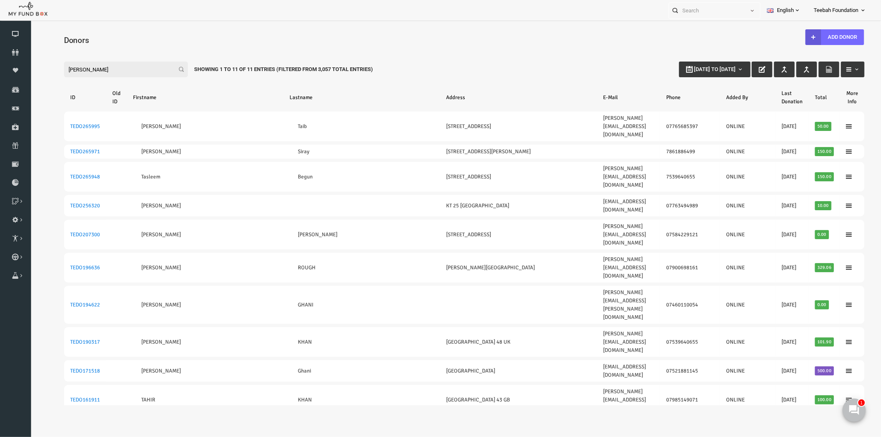
drag, startPoint x: 74, startPoint y: 68, endPoint x: -6, endPoint y: 68, distance: 80.1
click at [30, 68] on html "Donor Not Found Beneficiary Not Found Partner Not Found!!!! Please Fill out thi…" at bounding box center [447, 214] width 834 height 380
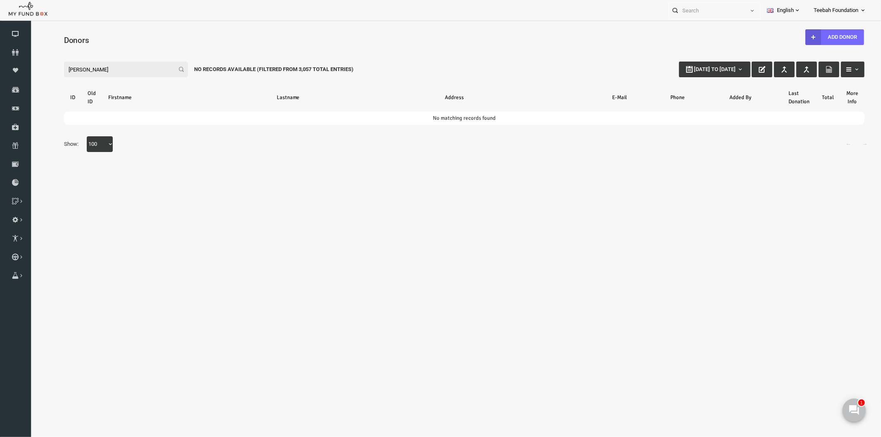
drag, startPoint x: 72, startPoint y: 65, endPoint x: 11, endPoint y: 67, distance: 61.2
click at [30, 67] on html "Donor Not Found Beneficiary Not Found Partner Not Found!!!! Please Fill out thi…" at bounding box center [447, 212] width 834 height 376
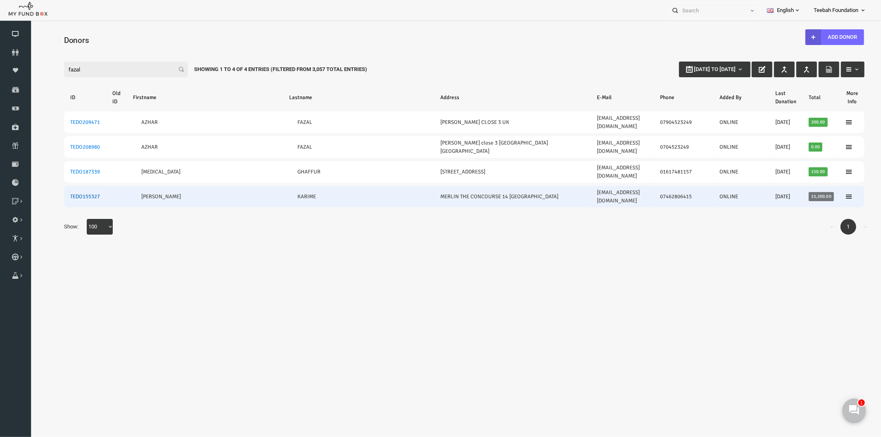
type input "fazal"
click at [66, 193] on link "TEDO155327" at bounding box center [68, 196] width 30 height 7
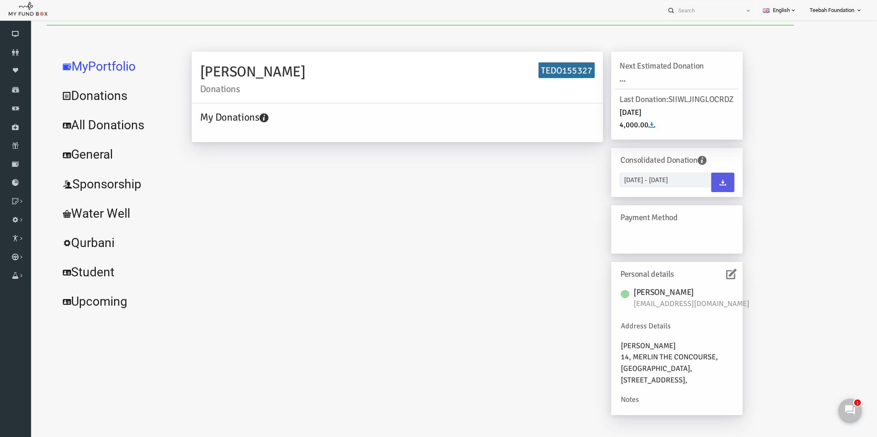
click at [717, 279] on icon at bounding box center [714, 274] width 10 height 10
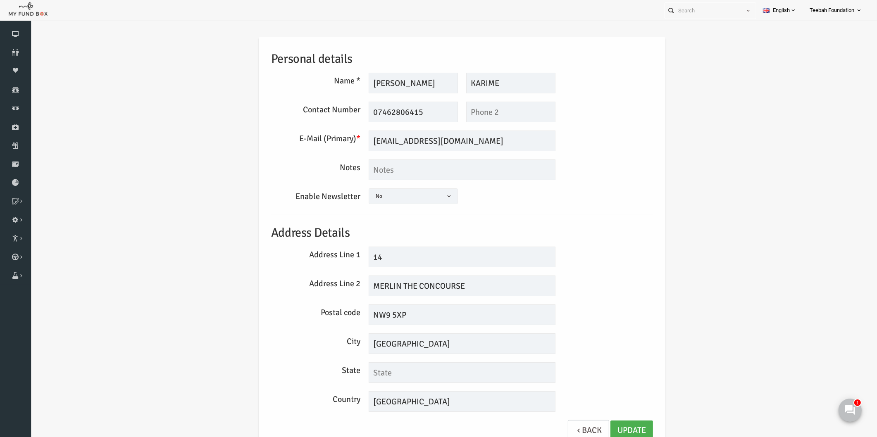
click at [607, 245] on div "Personal details Name * [PERSON_NAME] Description allows upto maximum of 255 ch…" at bounding box center [445, 243] width 398 height 412
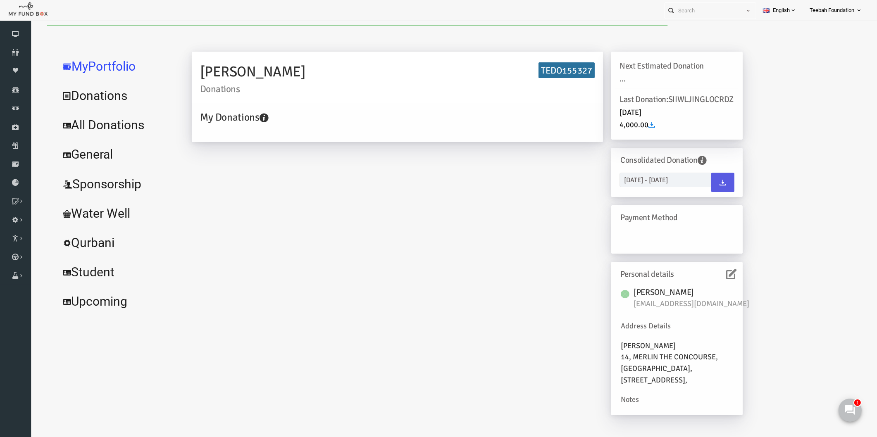
click at [100, 131] on link "All Donations" at bounding box center [100, 125] width 124 height 30
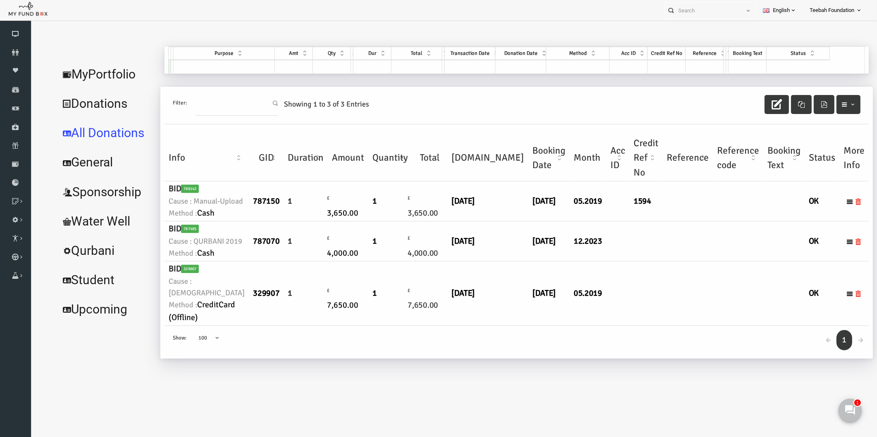
click at [645, 262] on td at bounding box center [670, 241] width 50 height 40
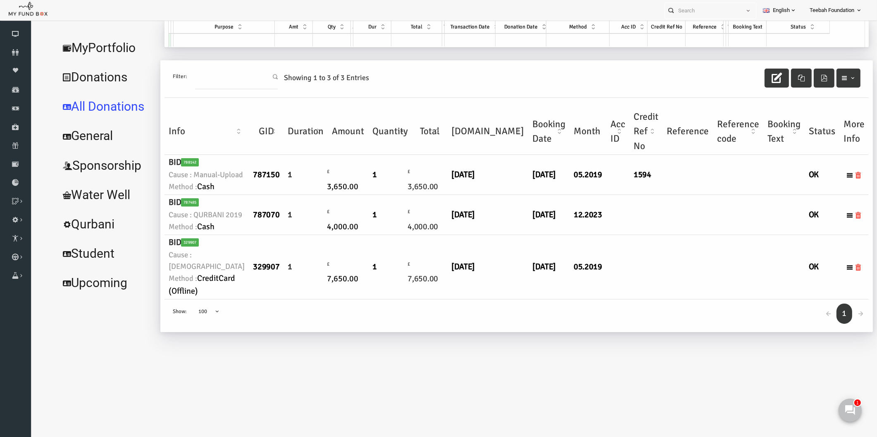
scroll to position [0, 0]
click at [70, 46] on link "MyPortfolio" at bounding box center [88, 48] width 101 height 30
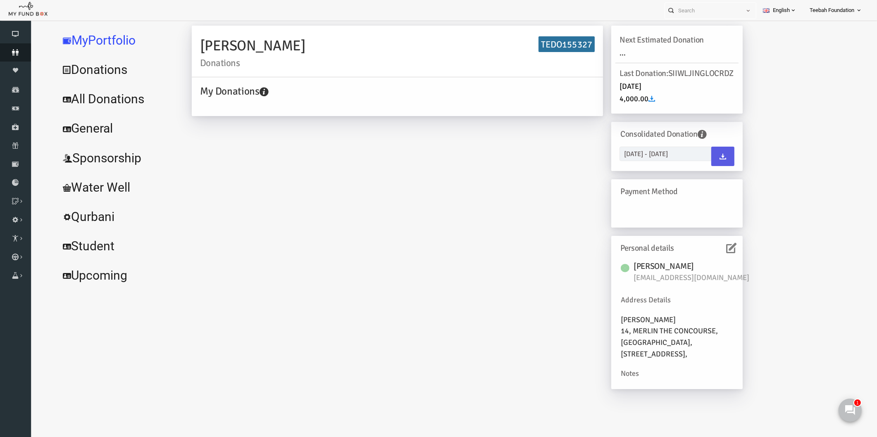
click at [18, 51] on icon at bounding box center [15, 52] width 31 height 7
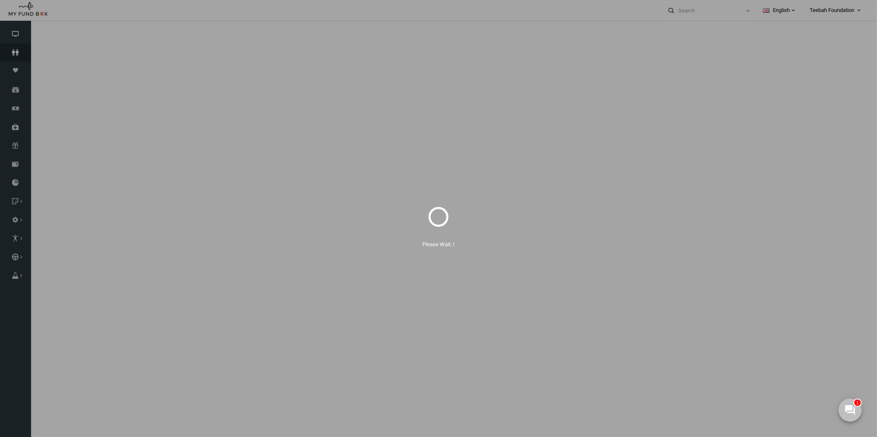
select select "100"
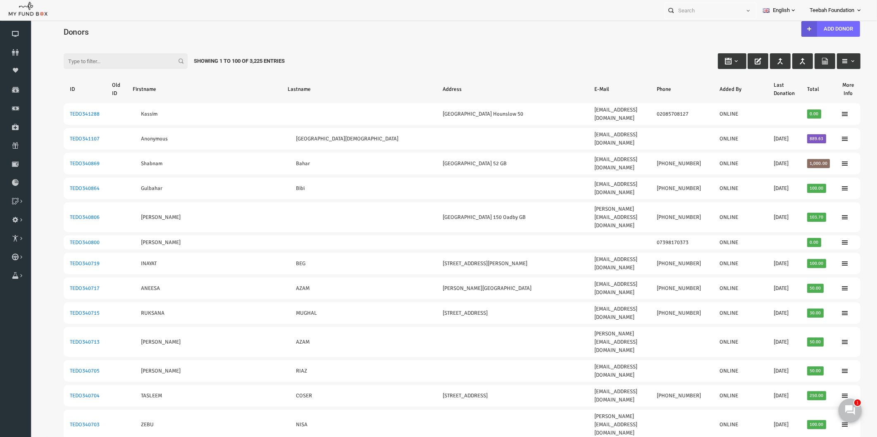
scroll to position [0, 0]
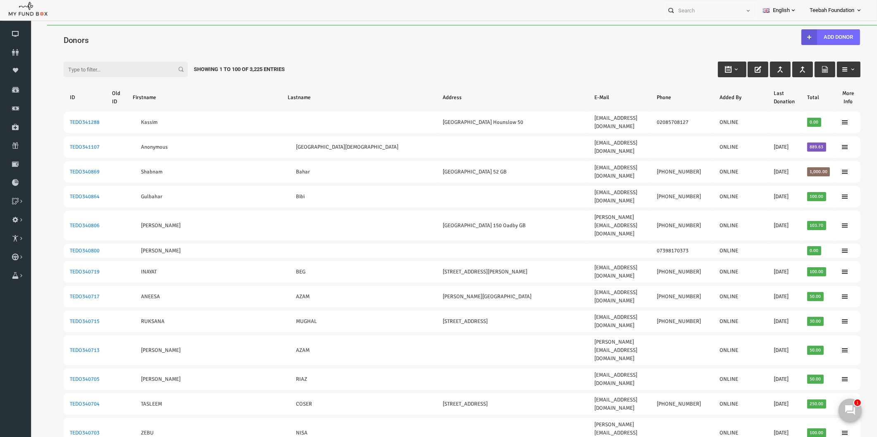
click at [81, 51] on div "Filter: Showing 1 to 100 of 3,225 Entries" at bounding box center [444, 61] width 813 height 22
click at [78, 71] on input "Filter:" at bounding box center [109, 70] width 124 height 16
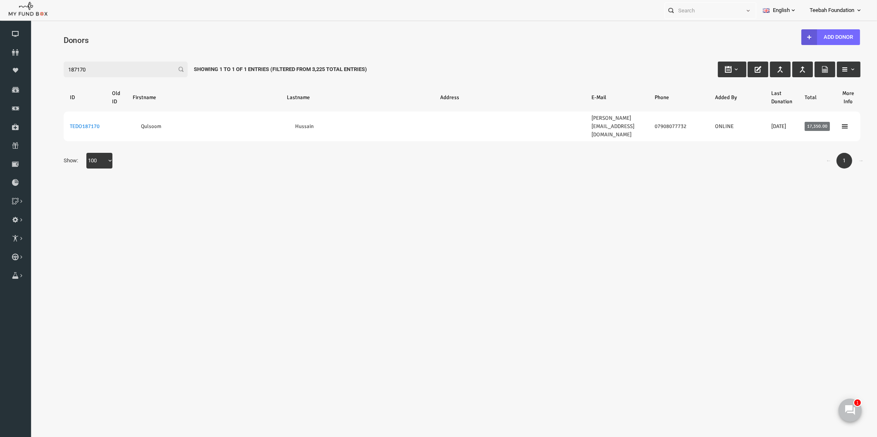
drag, startPoint x: 83, startPoint y: 68, endPoint x: 25, endPoint y: 71, distance: 57.9
click at [30, 71] on html "Donor Not Found Beneficiary Not Found Partner Not Found!!!! Please Fill out thi…" at bounding box center [445, 241] width 830 height 432
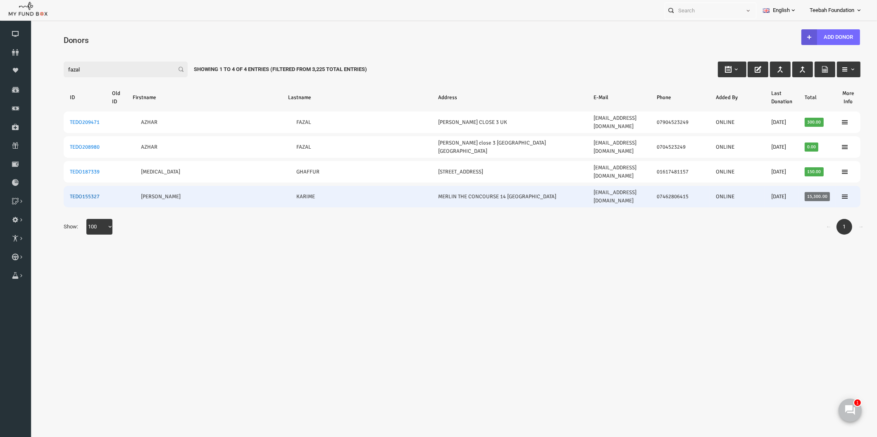
type input "fazal"
click at [62, 193] on link "TEDO155327" at bounding box center [68, 196] width 30 height 7
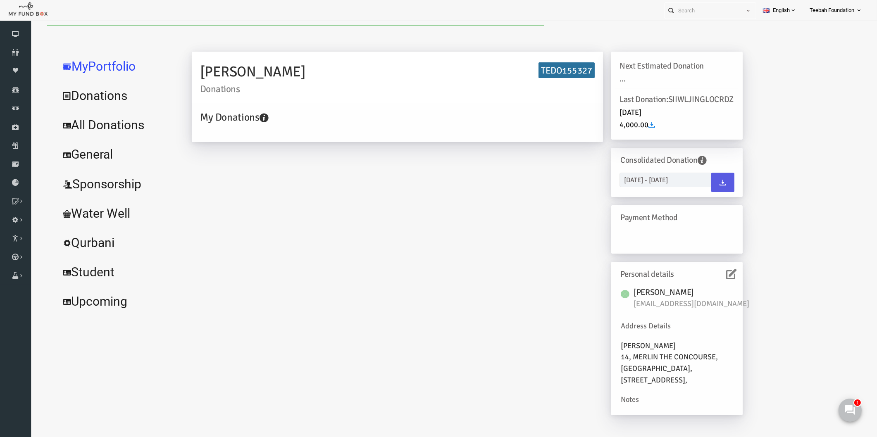
click at [711, 276] on link at bounding box center [711, 271] width 4 height 10
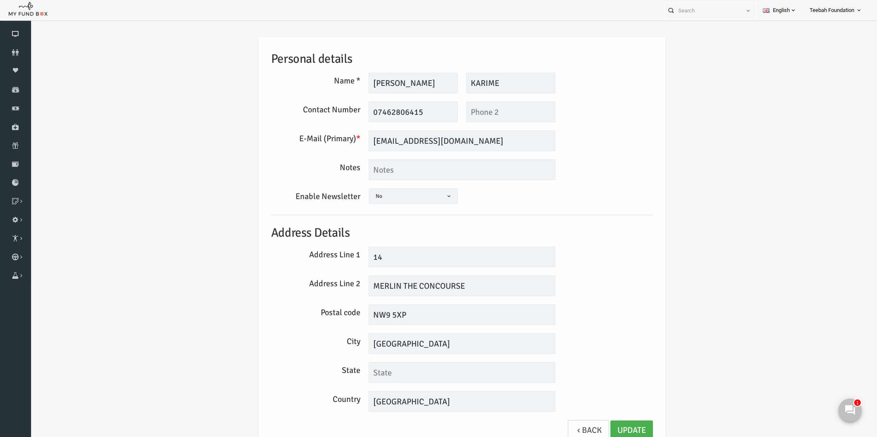
click at [194, 143] on div "Personal details Name * [PERSON_NAME] Description allows upto maximum of 255 ch…" at bounding box center [445, 245] width 830 height 441
drag, startPoint x: 405, startPoint y: 84, endPoint x: 372, endPoint y: 85, distance: 33.1
click at [372, 85] on input "[PERSON_NAME]" at bounding box center [396, 83] width 89 height 21
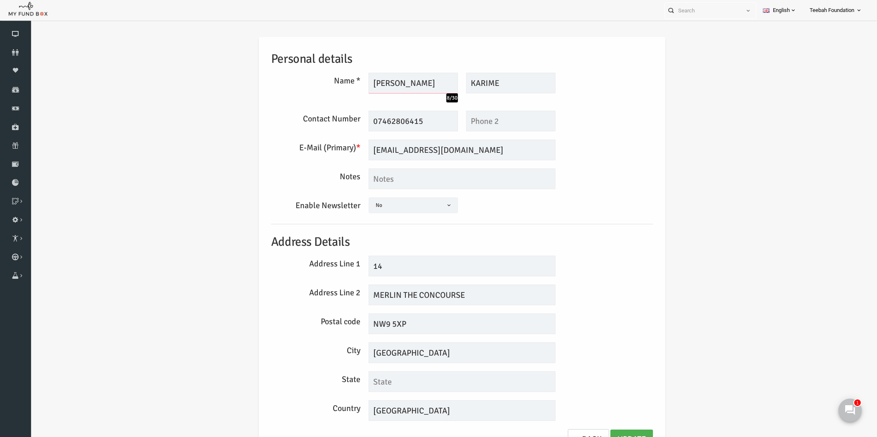
type input "[PERSON_NAME]"
drag, startPoint x: 495, startPoint y: 84, endPoint x: 458, endPoint y: 88, distance: 37.7
click at [458, 88] on input "KARIME" at bounding box center [493, 83] width 89 height 21
type input "Karime"
click at [366, 81] on input "[PERSON_NAME]" at bounding box center [396, 83] width 89 height 21
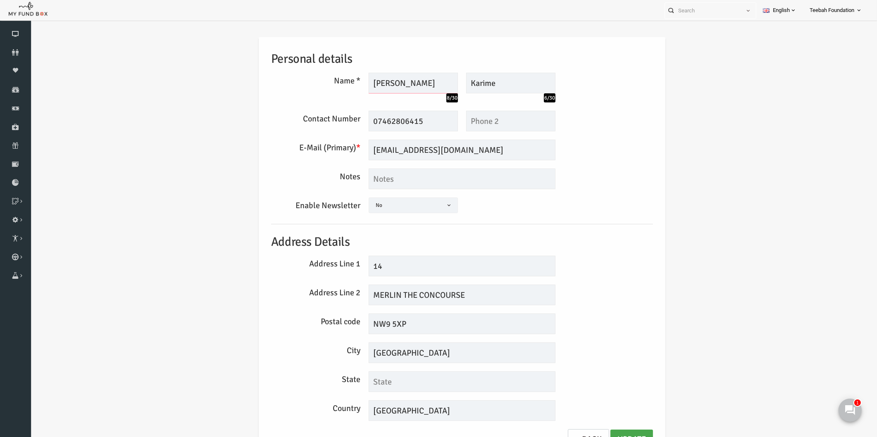
type input "[PERSON_NAME]"
click at [616, 432] on link "Update" at bounding box center [614, 440] width 43 height 20
drag, startPoint x: 469, startPoint y: 148, endPoint x: 320, endPoint y: 159, distance: 149.1
click at [320, 159] on div "E-Mail (Primary) * [EMAIL_ADDRESS][DOMAIN_NAME] We will be sending invoices to …" at bounding box center [445, 150] width 390 height 21
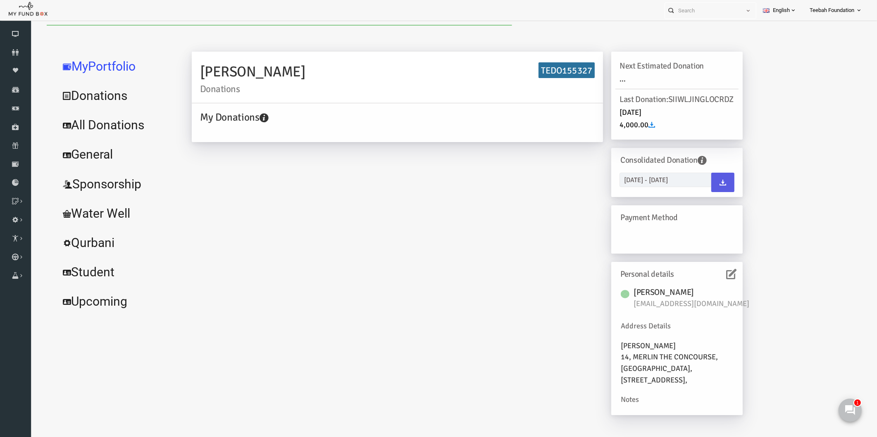
click at [99, 125] on link "All Donations" at bounding box center [100, 125] width 124 height 30
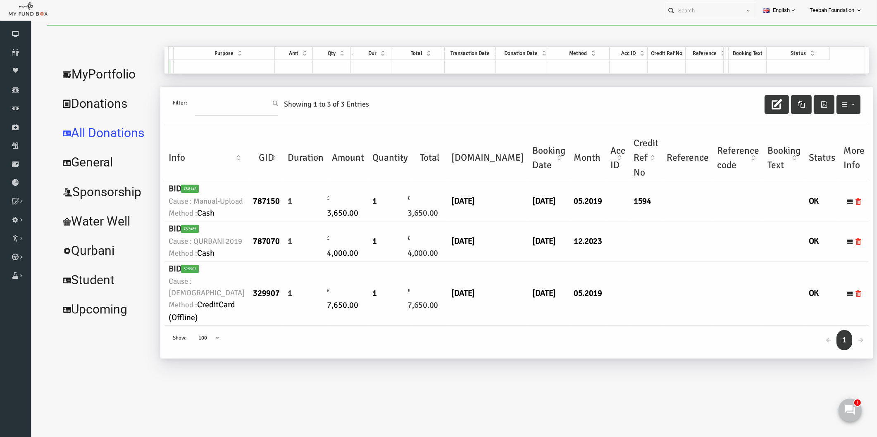
click at [612, 221] on td "1594" at bounding box center [628, 201] width 33 height 40
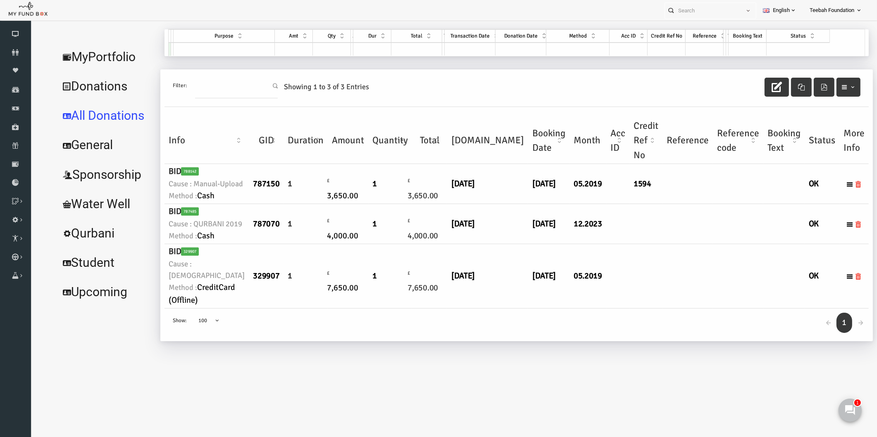
scroll to position [26, 0]
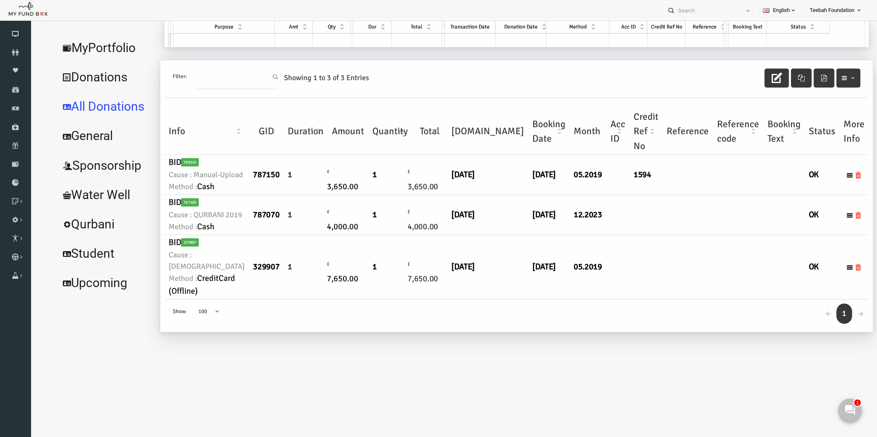
click at [645, 300] on td at bounding box center [670, 267] width 50 height 64
click at [19, 179] on icon at bounding box center [15, 182] width 31 height 7
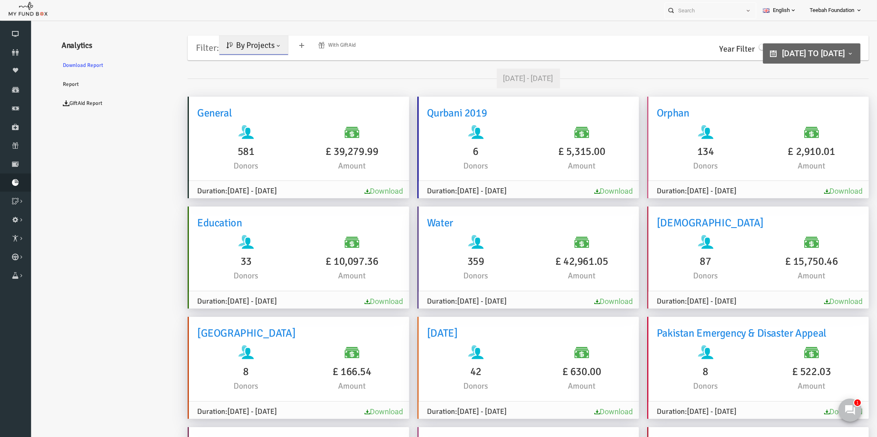
scroll to position [0, 0]
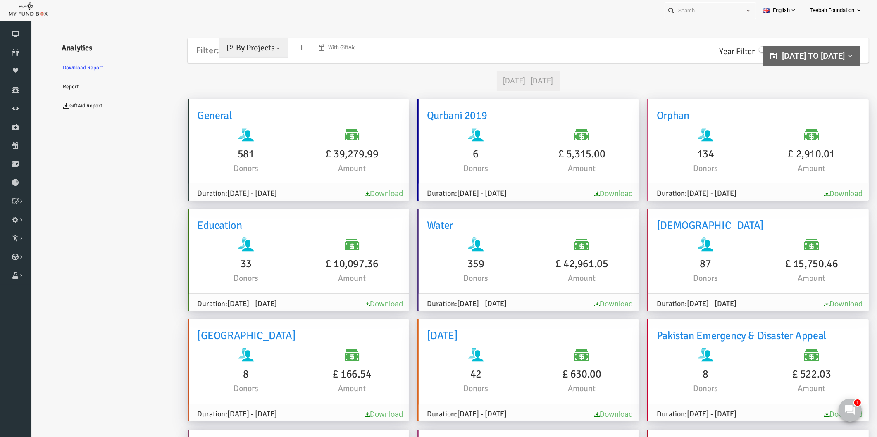
click at [818, 302] on link "Download" at bounding box center [826, 304] width 38 height 9
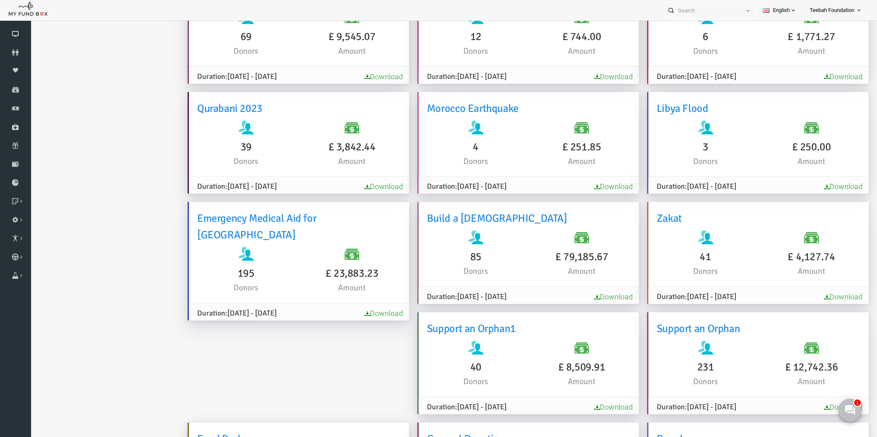
click at [585, 297] on link "Download" at bounding box center [596, 296] width 38 height 9
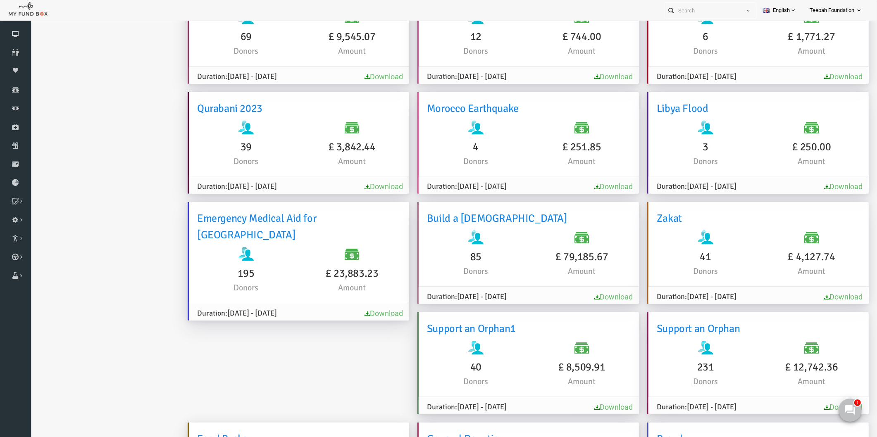
click at [112, 239] on ul "Analytics Download Report Report GiftAid Report" at bounding box center [100, 169] width 124 height 1168
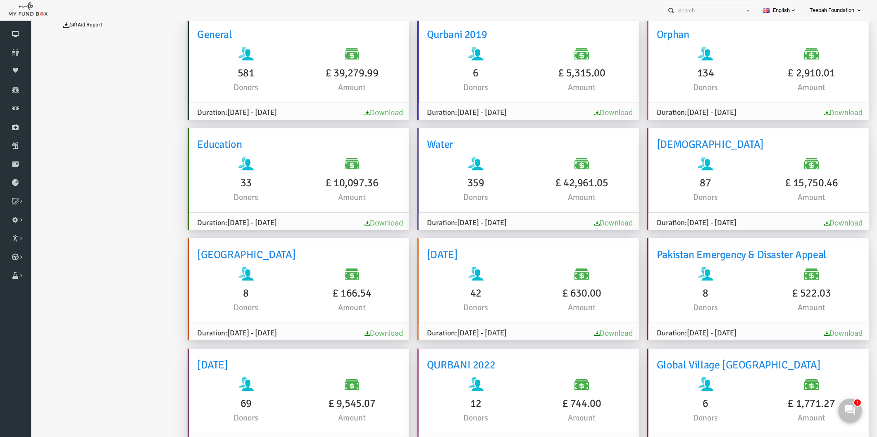
scroll to position [0, 0]
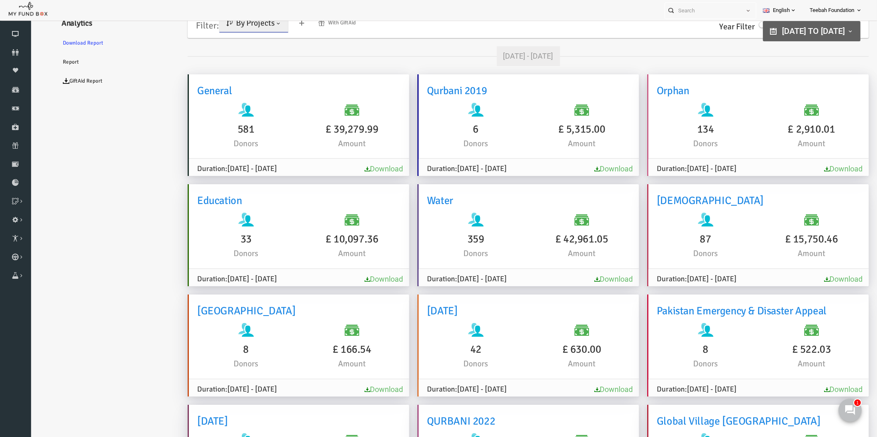
type input "[DATE]"
click at [765, 31] on span "[DATE] to [DATE]" at bounding box center [796, 31] width 63 height 10
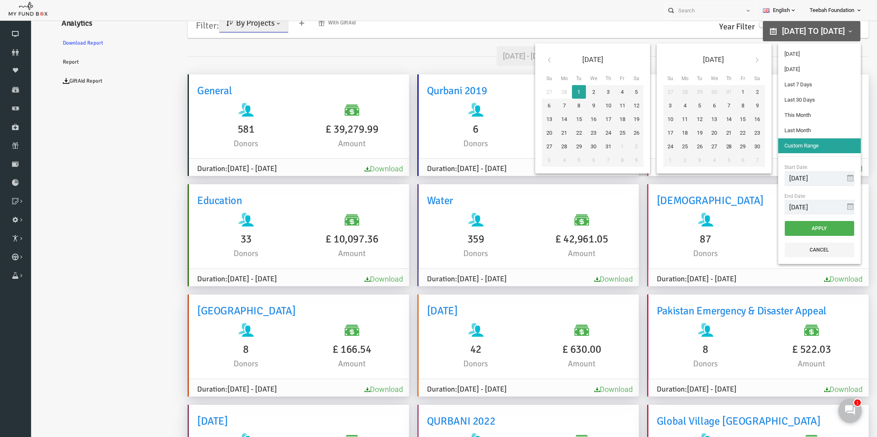
type input "[DATE]"
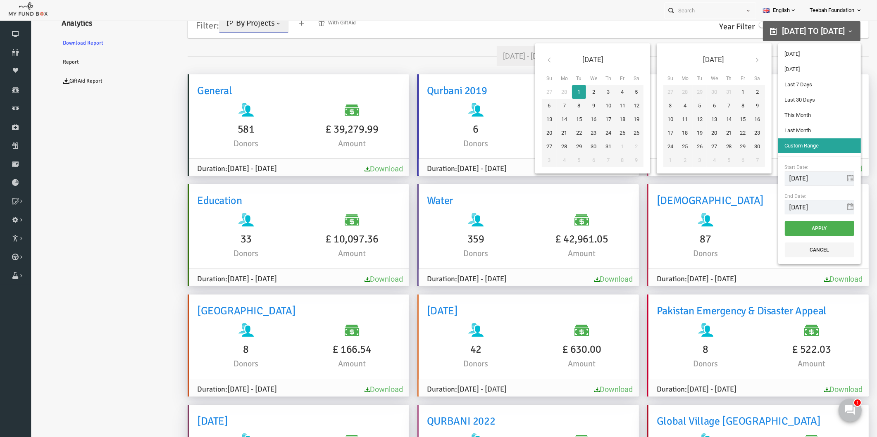
type input "[DATE]"
click at [808, 180] on input "[DATE]" at bounding box center [802, 178] width 69 height 14
type input "[DATE]"
click at [770, 226] on button "Apply" at bounding box center [802, 228] width 69 height 15
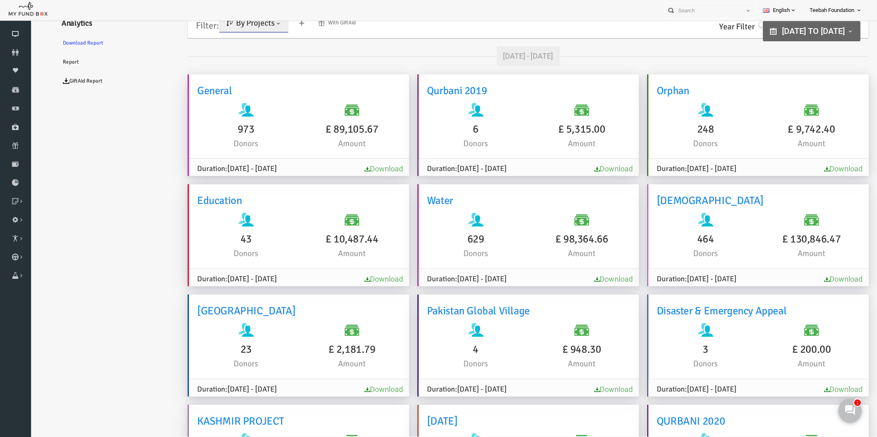
click at [825, 277] on link "Download" at bounding box center [826, 279] width 38 height 9
click at [14, 50] on icon at bounding box center [15, 52] width 31 height 7
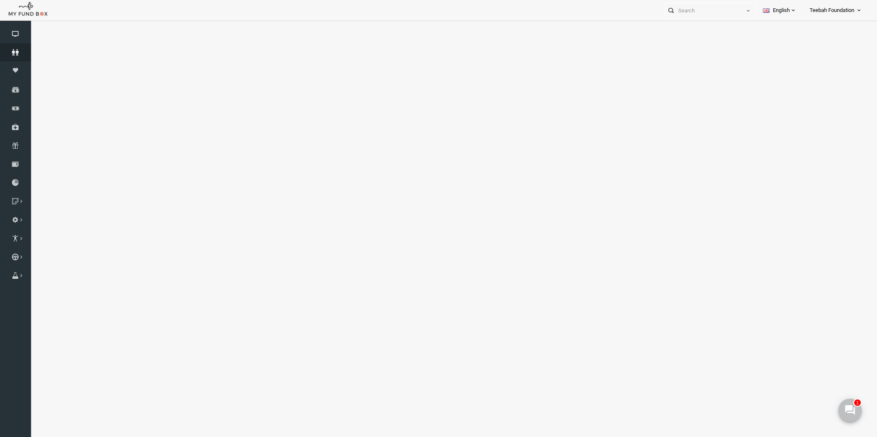
select select "100"
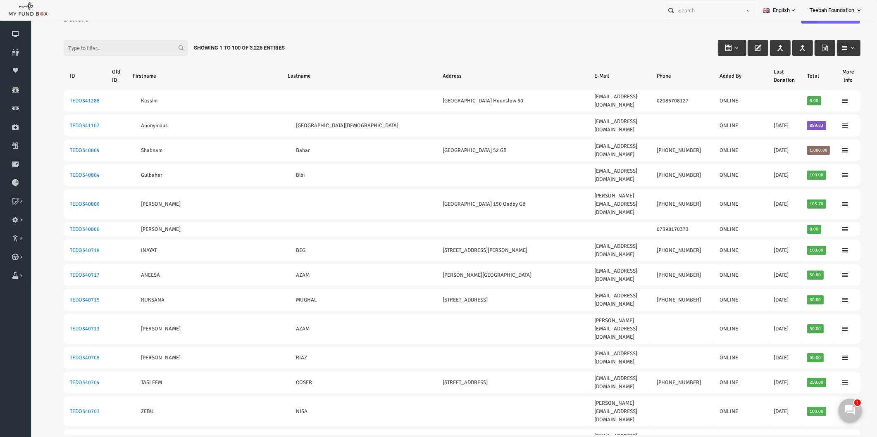
click at [118, 45] on input "Filter:" at bounding box center [109, 48] width 124 height 16
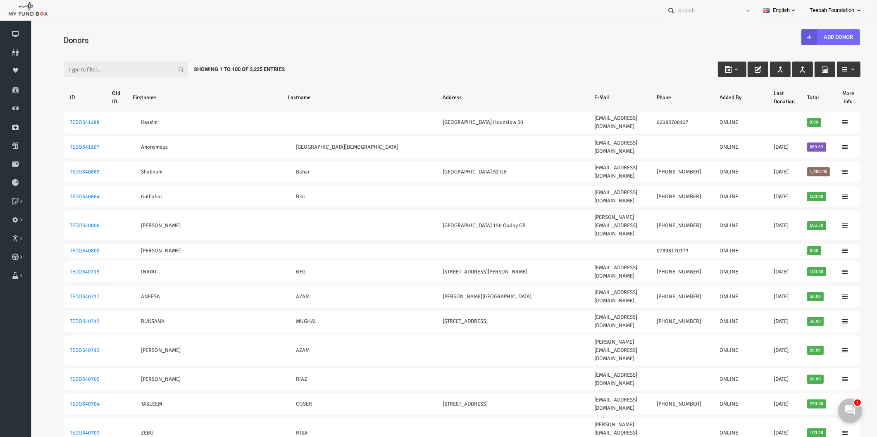
click at [121, 68] on input "Filter:" at bounding box center [109, 70] width 124 height 16
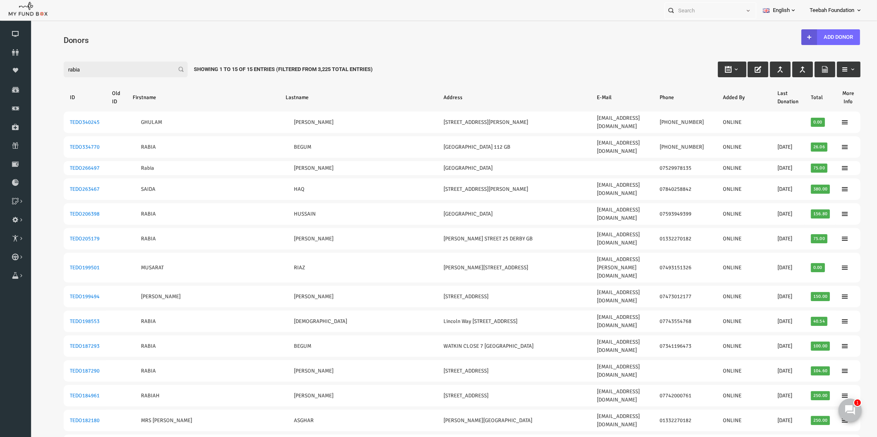
type input "rabia"
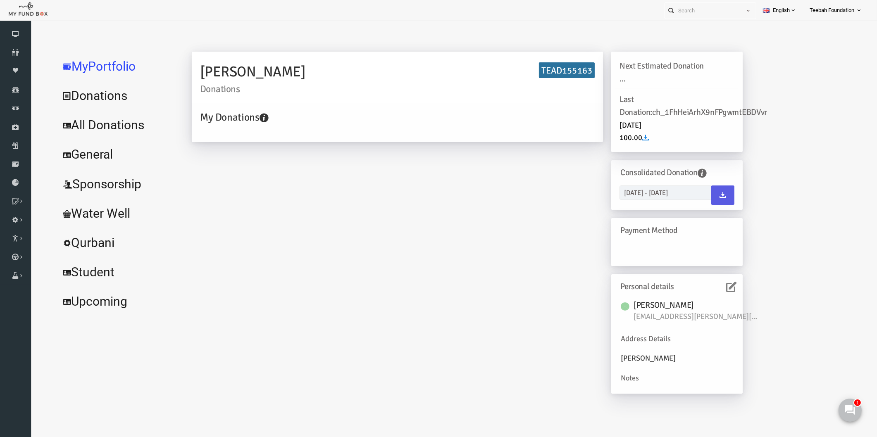
click at [711, 286] on icon at bounding box center [714, 287] width 10 height 10
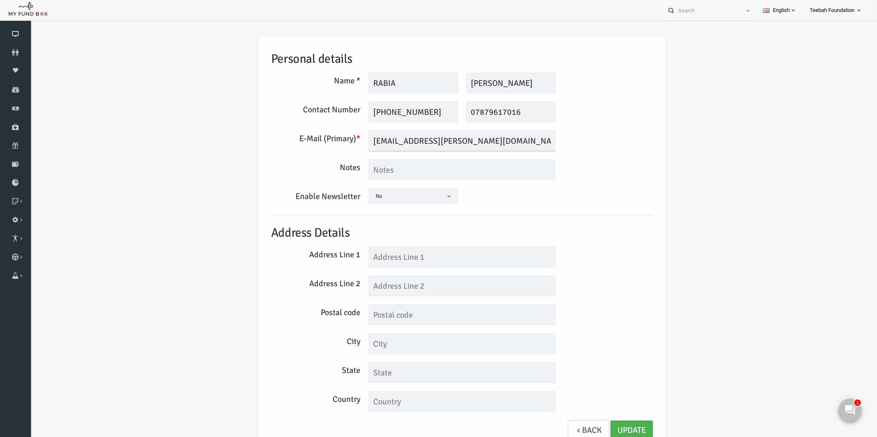
click at [433, 145] on input "[EMAIL_ADDRESS][PERSON_NAME][DOMAIN_NAME]" at bounding box center [445, 141] width 187 height 21
drag, startPoint x: 424, startPoint y: 110, endPoint x: 341, endPoint y: 106, distance: 83.2
click at [341, 106] on div "Contact Number [PHONE_NUMBER] This field is required 07879617016 This field is …" at bounding box center [445, 112] width 390 height 21
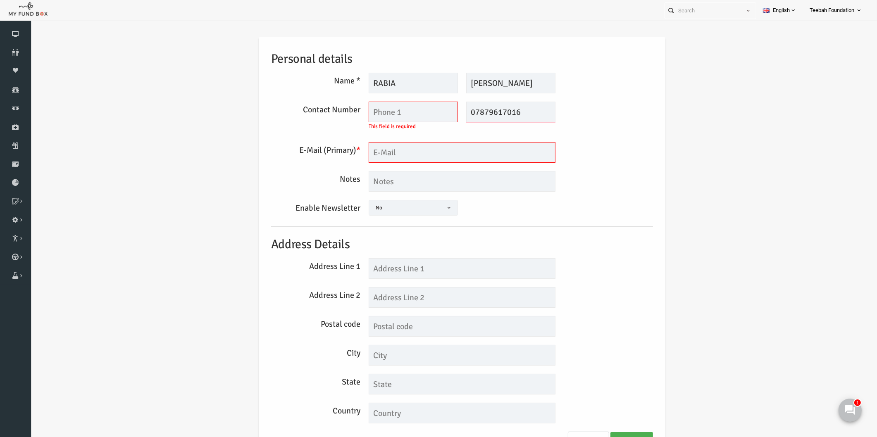
drag, startPoint x: 512, startPoint y: 109, endPoint x: 411, endPoint y: 109, distance: 100.4
click at [411, 109] on div "This field is required 07879617016 This field is required" at bounding box center [444, 118] width 195 height 32
drag, startPoint x: 487, startPoint y: 78, endPoint x: 411, endPoint y: 78, distance: 76.4
click at [411, 78] on div "RABIA Description allows upto maximum of 255 characters. Please Fill out this f…" at bounding box center [444, 83] width 195 height 21
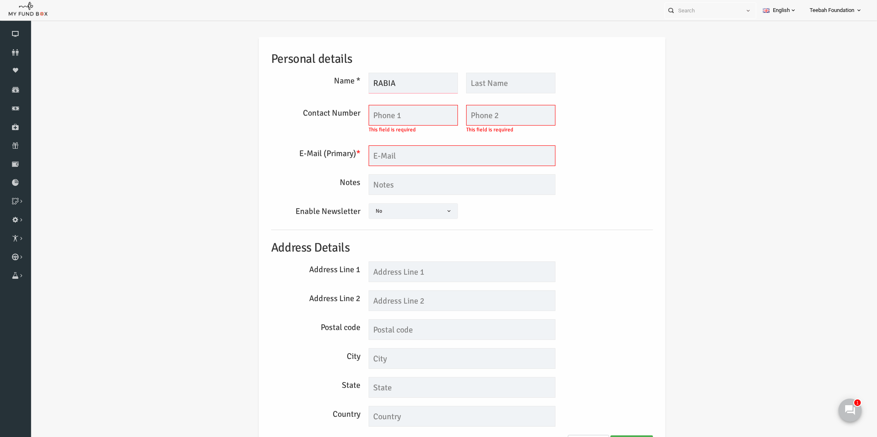
drag, startPoint x: 396, startPoint y: 79, endPoint x: 321, endPoint y: 83, distance: 74.9
click at [321, 83] on div "Name * RABIA Description allows upto maximum of 255 characters. Please Fill out…" at bounding box center [445, 85] width 390 height 24
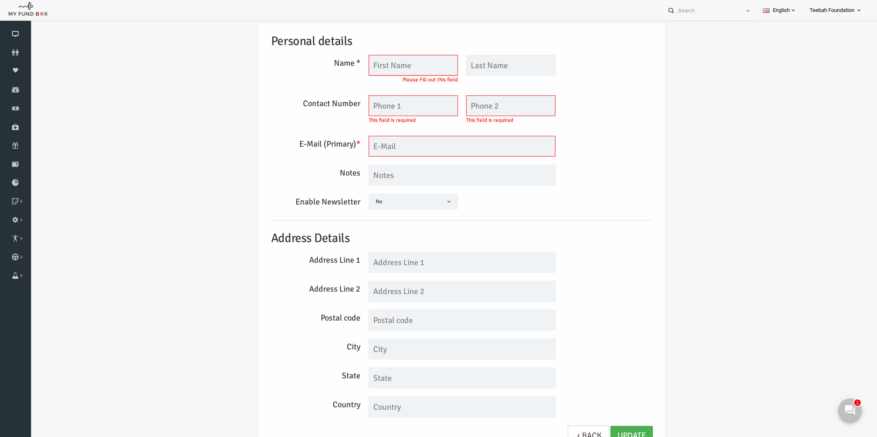
scroll to position [27, 0]
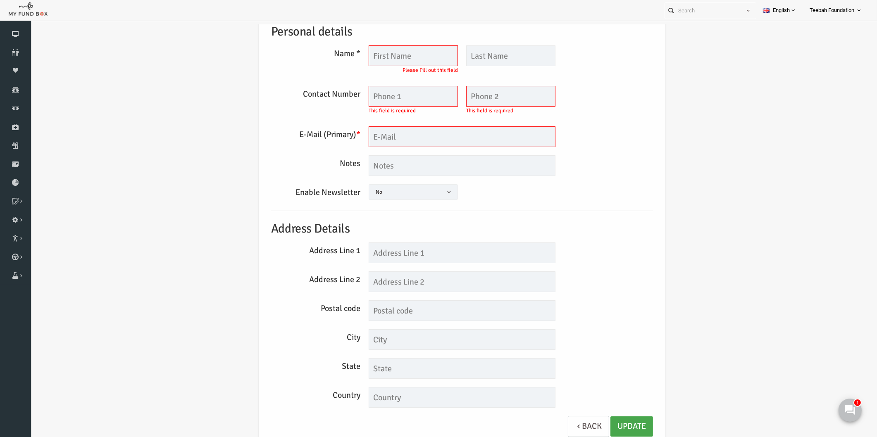
click at [622, 426] on link "Update" at bounding box center [614, 426] width 43 height 20
click at [158, 127] on div "Personal details Name * 0/30 Description allows upto maximum of 255 characters.…" at bounding box center [445, 230] width 830 height 464
type input "RABIA"
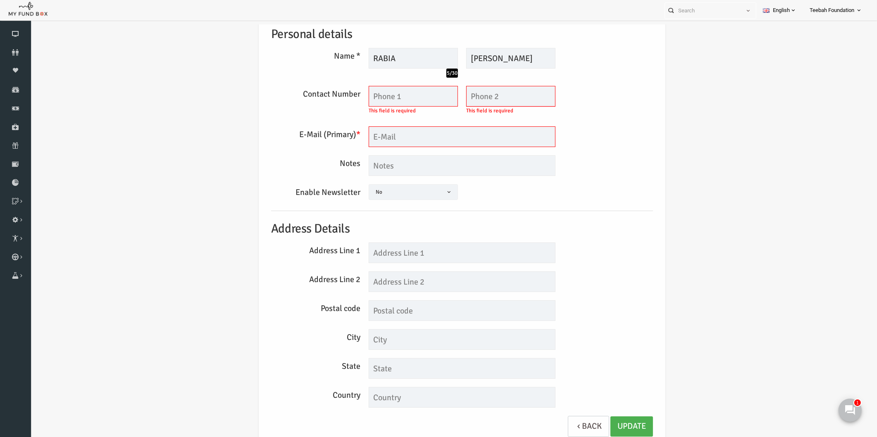
type input "[PERSON_NAME]"
type input "07879617016"
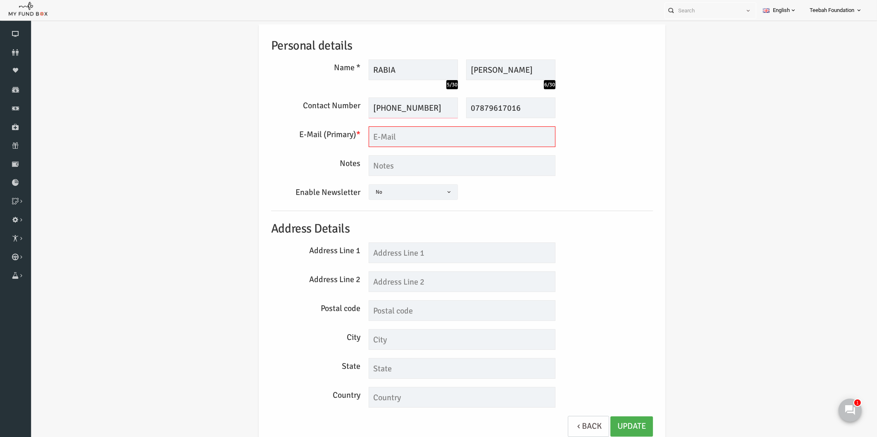
scroll to position [13, 0]
type input "[PHONE_NUMBER]"
click at [418, 147] on input "[EMAIL_ADDRESS][PERSON_NAME][DOMAIN_NAME]" at bounding box center [445, 136] width 187 height 21
drag, startPoint x: 466, startPoint y: 139, endPoint x: 373, endPoint y: 146, distance: 92.8
click at [373, 146] on input "[EMAIL_ADDRESS][PERSON_NAME][DOMAIN_NAME]" at bounding box center [445, 136] width 187 height 21
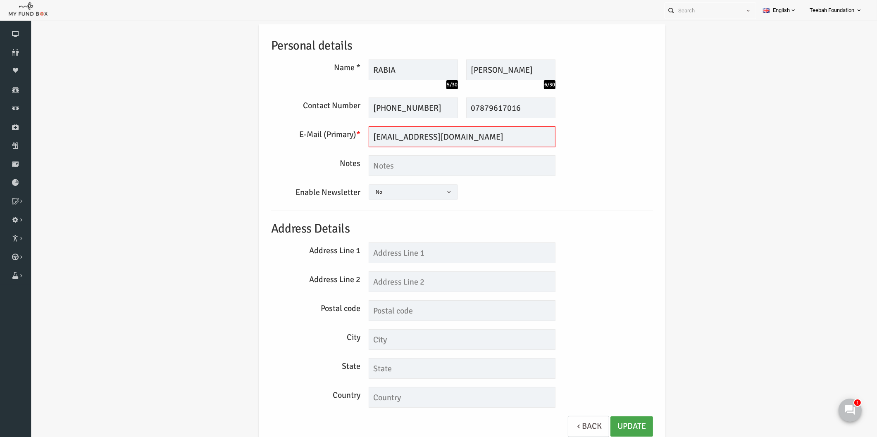
type input "[EMAIL_ADDRESS][DOMAIN_NAME]"
click at [623, 424] on link "Update" at bounding box center [614, 426] width 43 height 20
click at [15, 52] on icon at bounding box center [15, 52] width 31 height 7
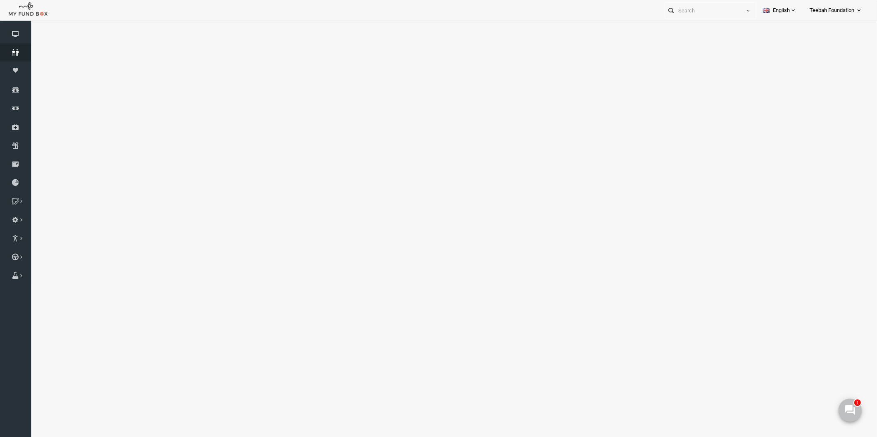
select select "100"
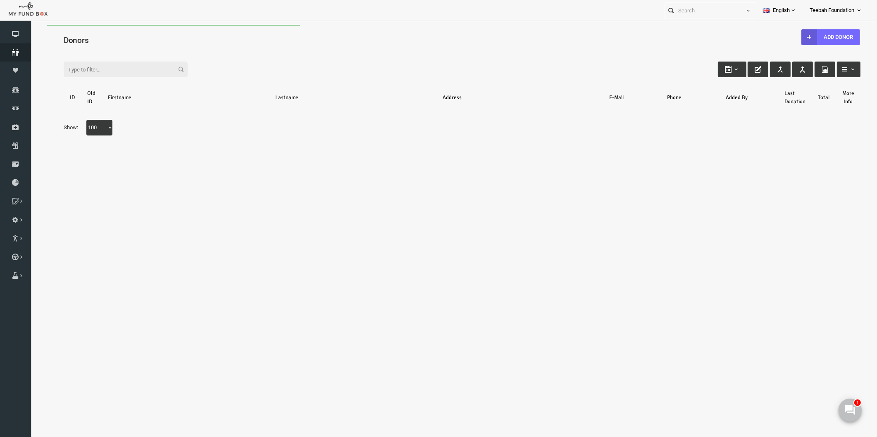
scroll to position [0, 0]
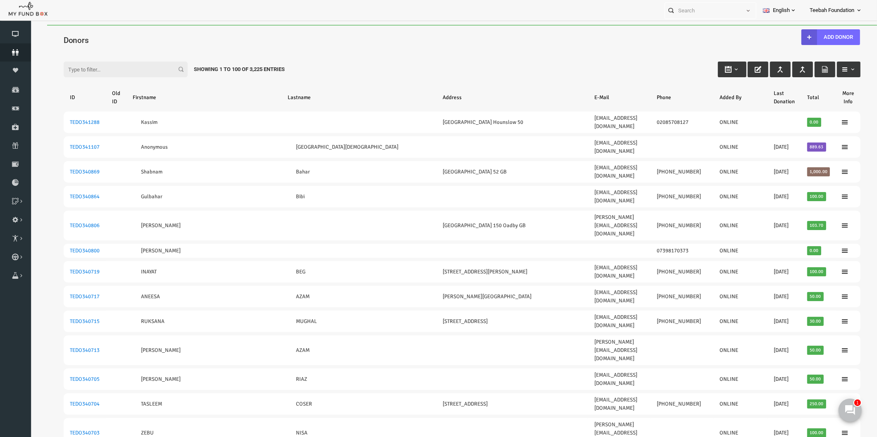
click at [130, 64] on input "Filter:" at bounding box center [109, 70] width 124 height 16
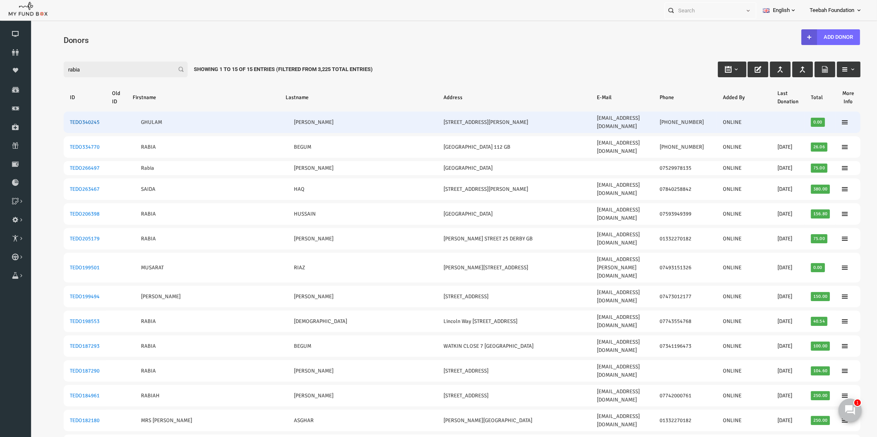
type input "rabia"
click at [76, 119] on link "TEDO340245" at bounding box center [68, 122] width 30 height 7
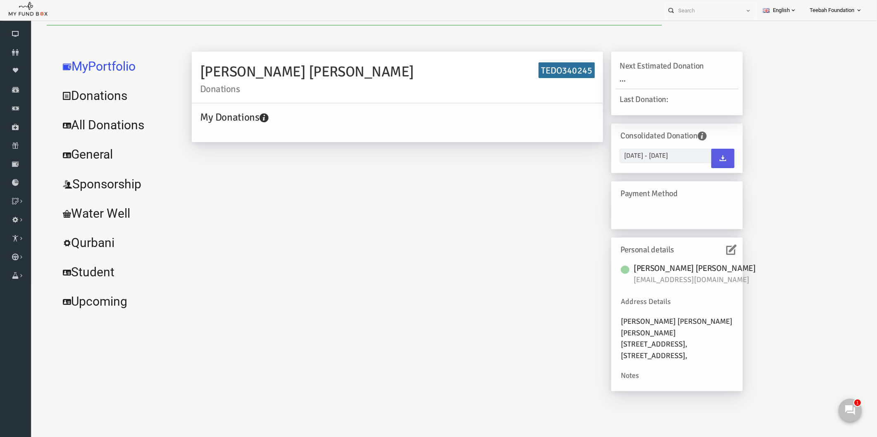
click at [713, 247] on icon at bounding box center [714, 250] width 10 height 10
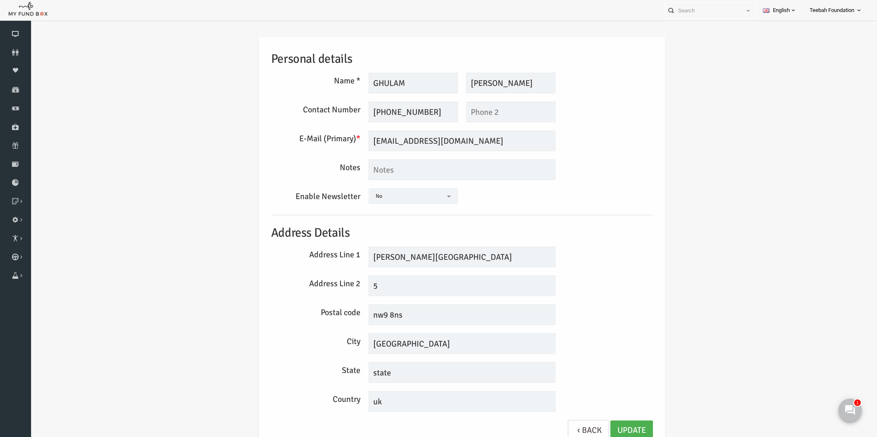
click at [599, 147] on div "E-Mail (Primary) * [EMAIL_ADDRESS][DOMAIN_NAME] We will be sending invoices to …" at bounding box center [445, 141] width 390 height 21
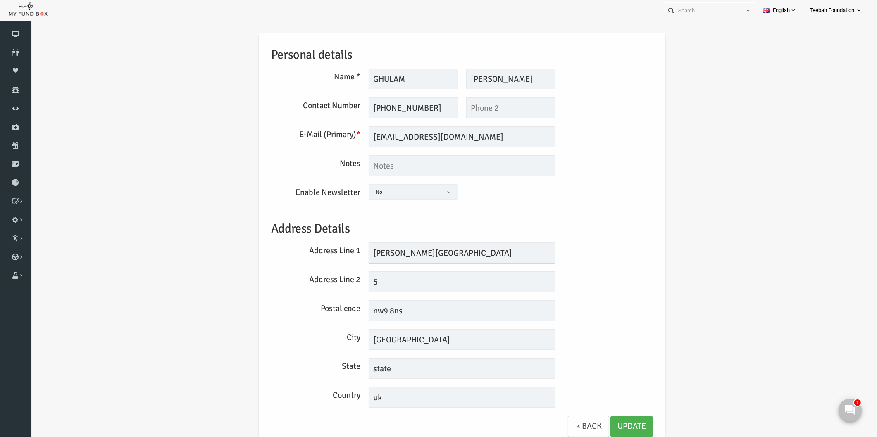
drag, startPoint x: 428, startPoint y: 252, endPoint x: 339, endPoint y: 247, distance: 89.0
click at [339, 247] on div "Address Line 1 [PERSON_NAME][GEOGRAPHIC_DATA]" at bounding box center [445, 253] width 390 height 21
drag, startPoint x: 364, startPoint y: 287, endPoint x: 341, endPoint y: 280, distance: 23.5
click at [341, 280] on div "Address Line 2 5" at bounding box center [445, 281] width 390 height 21
paste input "[PERSON_NAME][GEOGRAPHIC_DATA]"
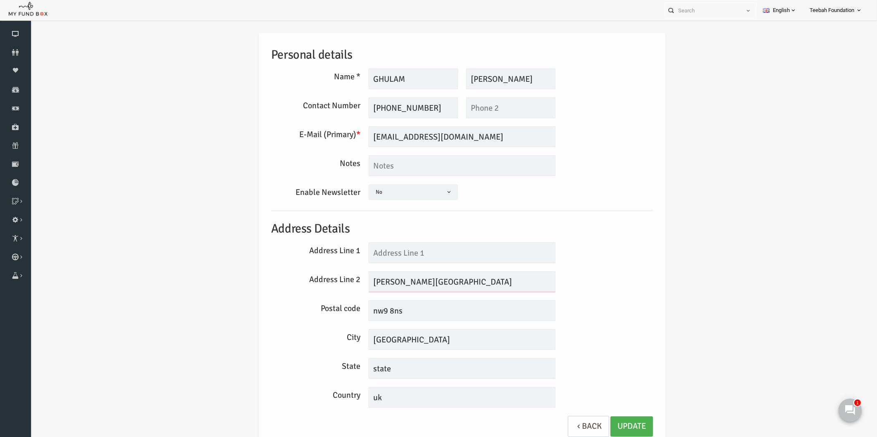
type input "[PERSON_NAME][GEOGRAPHIC_DATA]"
click at [359, 254] on input "text" at bounding box center [445, 253] width 187 height 21
type input "5"
click at [359, 282] on input "[PERSON_NAME][GEOGRAPHIC_DATA]" at bounding box center [445, 281] width 187 height 21
click at [391, 278] on input "[PERSON_NAME][GEOGRAPHIC_DATA]" at bounding box center [445, 281] width 187 height 21
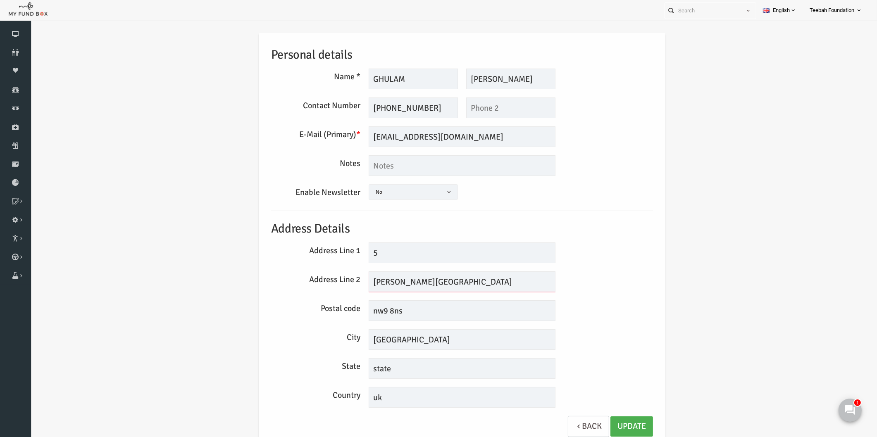
click at [409, 284] on input "[PERSON_NAME][GEOGRAPHIC_DATA]" at bounding box center [445, 281] width 187 height 21
type input "[PERSON_NAME][GEOGRAPHIC_DATA]"
click at [365, 311] on input "nw9 8ns" at bounding box center [445, 310] width 187 height 21
click at [403, 314] on input "NW9 8ns" at bounding box center [445, 310] width 187 height 21
type input "NW9 8NS"
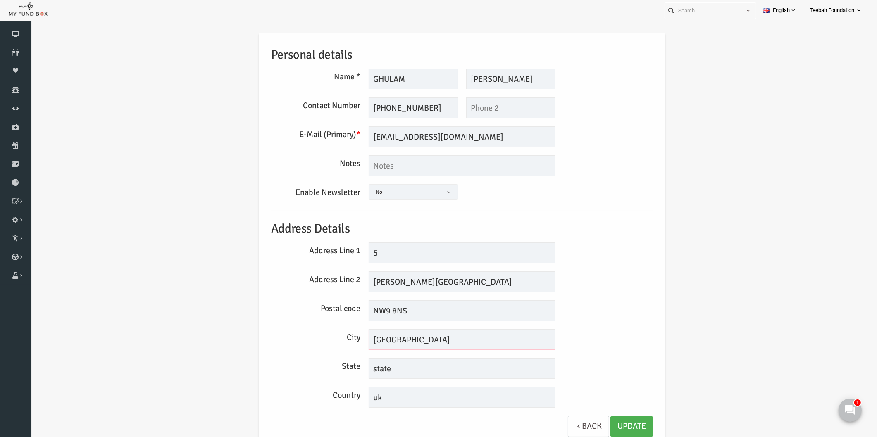
click at [357, 337] on input "[GEOGRAPHIC_DATA]" at bounding box center [445, 339] width 187 height 21
type input "[GEOGRAPHIC_DATA]"
drag, startPoint x: 370, startPoint y: 362, endPoint x: 339, endPoint y: 359, distance: 30.7
click at [339, 359] on div "State state" at bounding box center [445, 368] width 390 height 21
drag, startPoint x: 390, startPoint y: 402, endPoint x: 328, endPoint y: 401, distance: 61.6
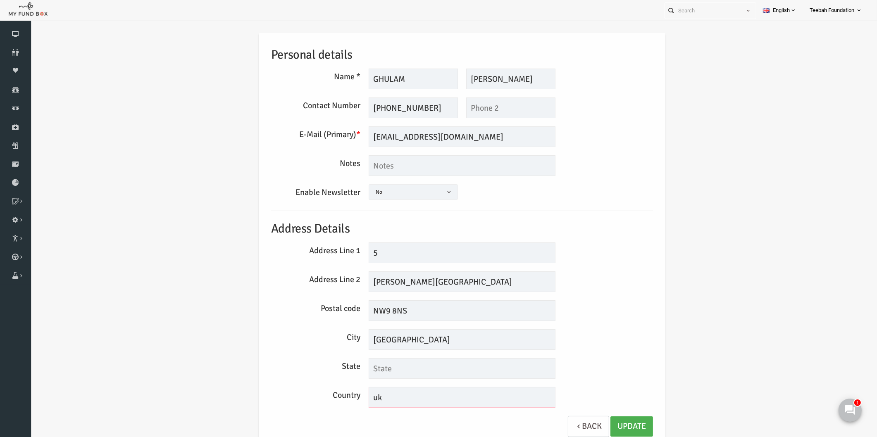
click at [329, 401] on div "Country [GEOGRAPHIC_DATA]" at bounding box center [445, 397] width 390 height 21
type input "UK"
click at [615, 427] on link "Update" at bounding box center [614, 426] width 43 height 20
click at [634, 302] on div "Postal code NW9 8NS" at bounding box center [445, 310] width 390 height 21
drag, startPoint x: 408, startPoint y: 81, endPoint x: 359, endPoint y: 81, distance: 48.8
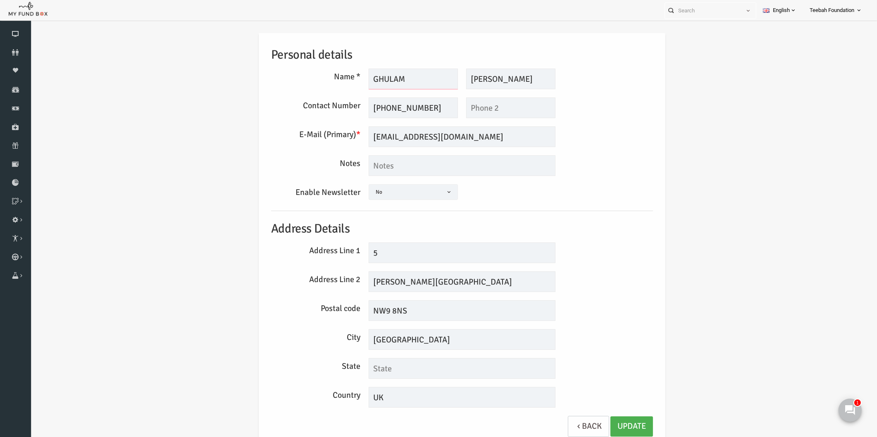
click at [359, 81] on input "GHULAM" at bounding box center [396, 79] width 89 height 21
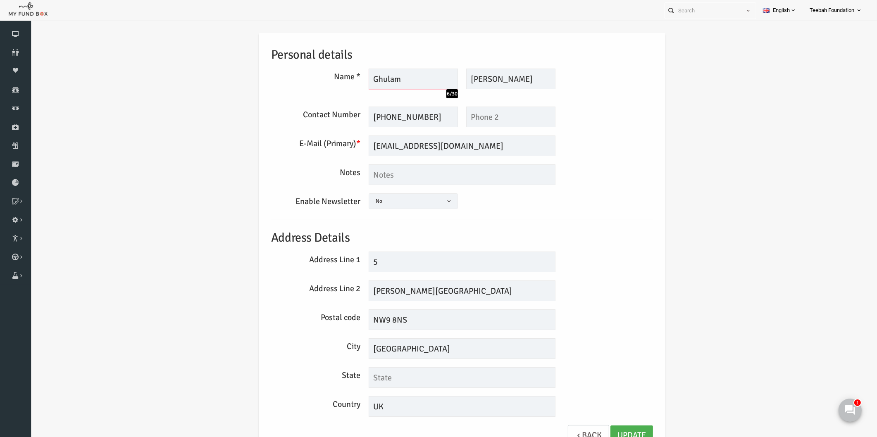
type input "Ghulam"
click at [477, 83] on input "[PERSON_NAME]" at bounding box center [493, 79] width 89 height 21
drag, startPoint x: 478, startPoint y: 79, endPoint x: 456, endPoint y: 79, distance: 21.1
click at [456, 79] on input "[PERSON_NAME]" at bounding box center [493, 79] width 89 height 21
type input "[PERSON_NAME]"
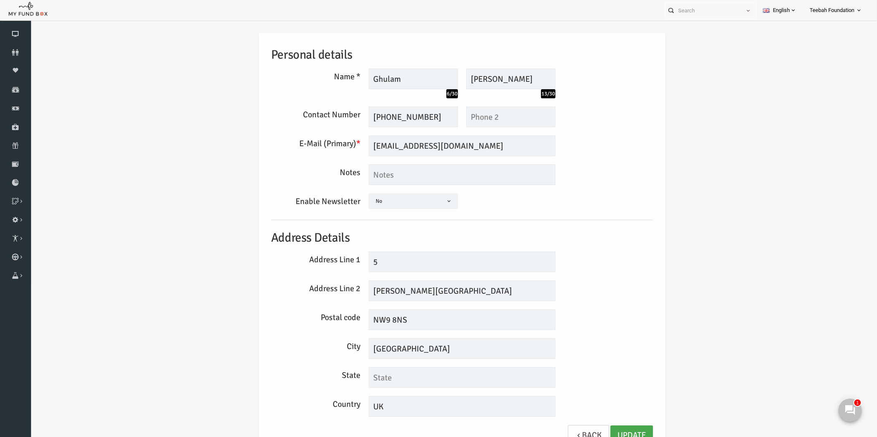
click at [613, 431] on link "Update" at bounding box center [614, 436] width 43 height 20
click at [8, 54] on icon at bounding box center [15, 52] width 31 height 7
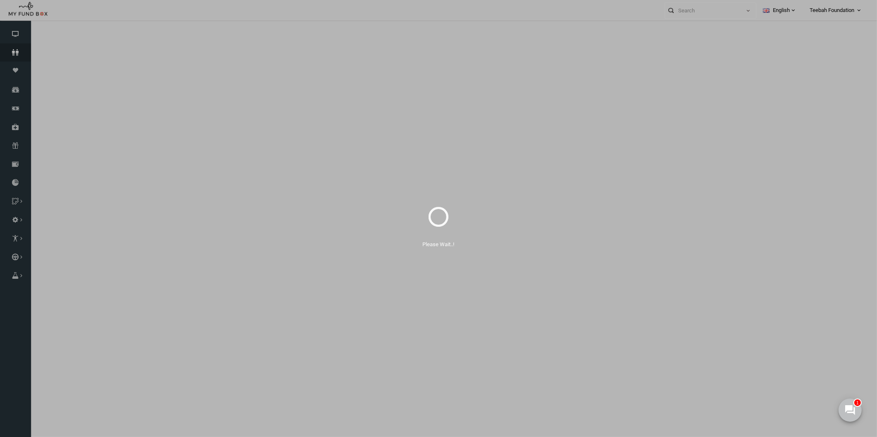
select select "100"
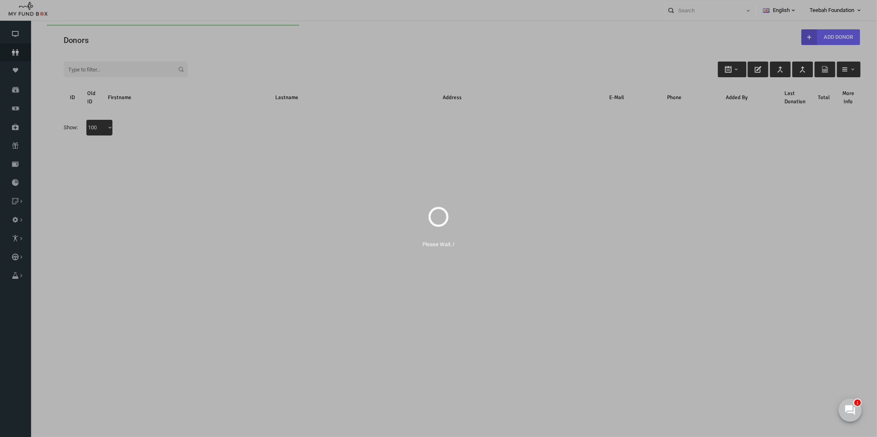
scroll to position [0, 0]
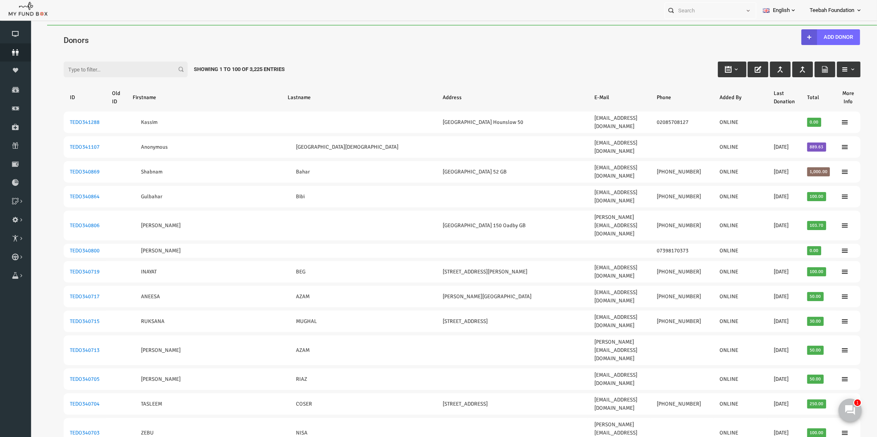
click at [338, 58] on div "Filter: Showing 1 to 100 of 3,225 Entries" at bounding box center [444, 61] width 813 height 22
click at [142, 69] on input "Filter:" at bounding box center [109, 70] width 124 height 16
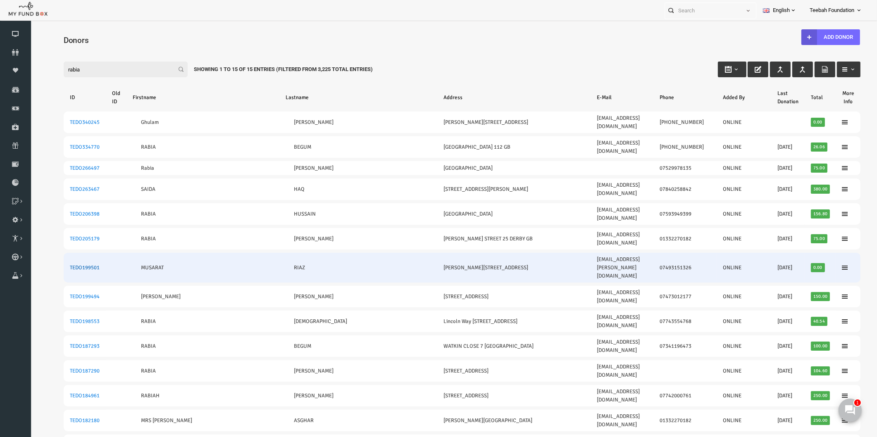
type input "rabia"
click at [62, 264] on link "TEDO199501" at bounding box center [68, 267] width 30 height 7
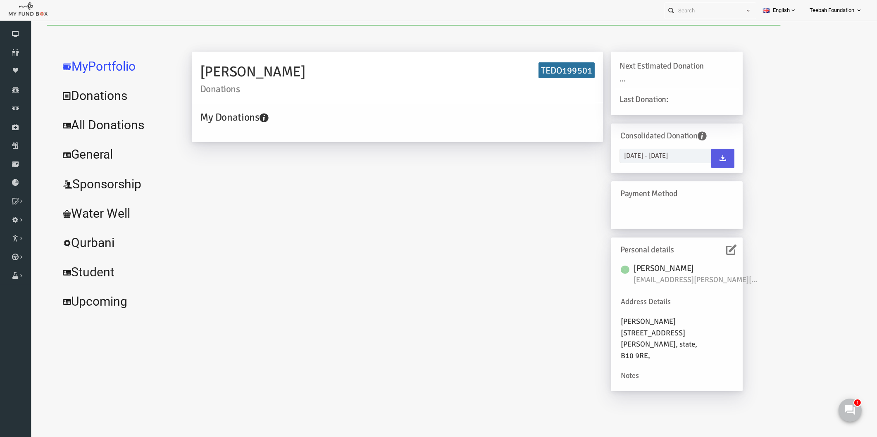
click at [719, 248] on div "Personal details" at bounding box center [659, 250] width 123 height 16
click at [713, 249] on icon at bounding box center [714, 250] width 10 height 10
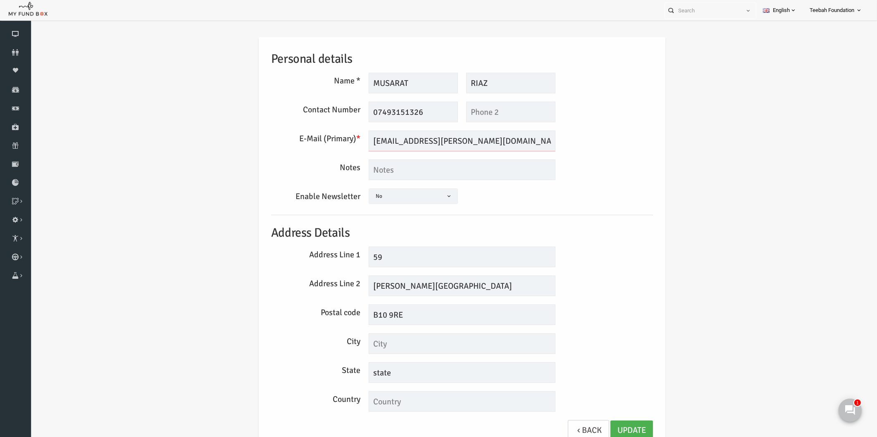
drag, startPoint x: 491, startPoint y: 136, endPoint x: 373, endPoint y: 129, distance: 117.5
click at [373, 129] on div "Personal details Name * [GEOGRAPHIC_DATA] Description allows upto maximum of 25…" at bounding box center [445, 243] width 398 height 412
click at [371, 142] on input "[EMAIL_ADDRESS][DOMAIN_NAME]" at bounding box center [445, 141] width 187 height 21
type input "[EMAIL_ADDRESS][DOMAIN_NAME]"
click at [611, 427] on link "Update" at bounding box center [614, 431] width 43 height 20
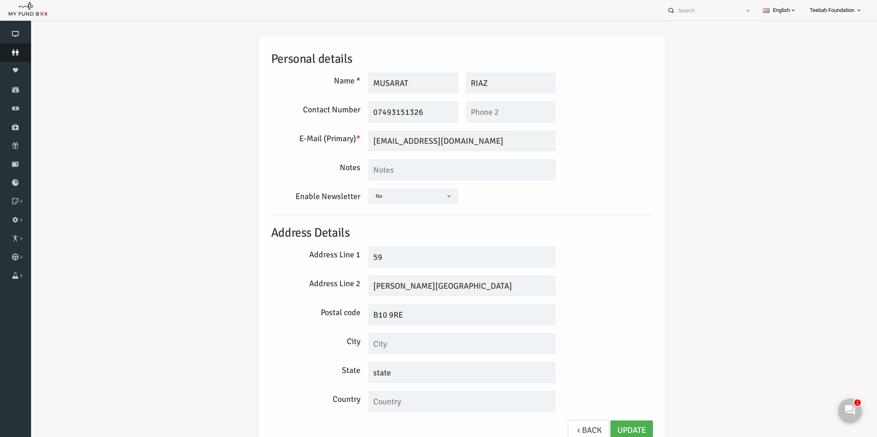
click at [15, 55] on icon at bounding box center [15, 52] width 31 height 7
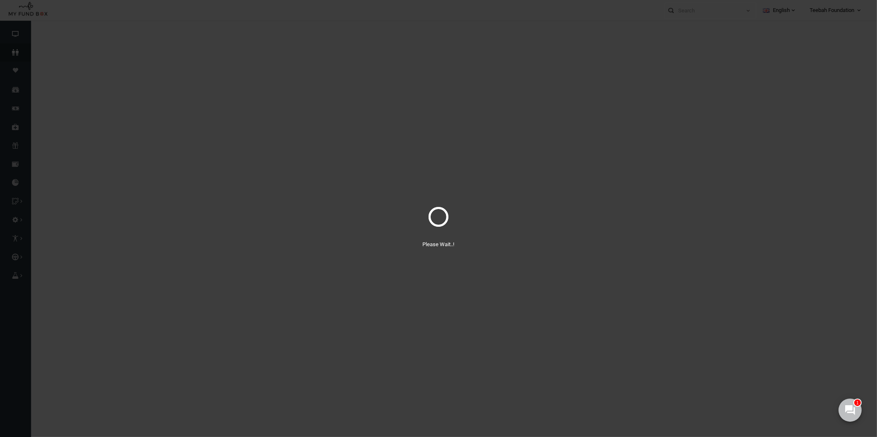
select select "100"
